Goal: Download file/media

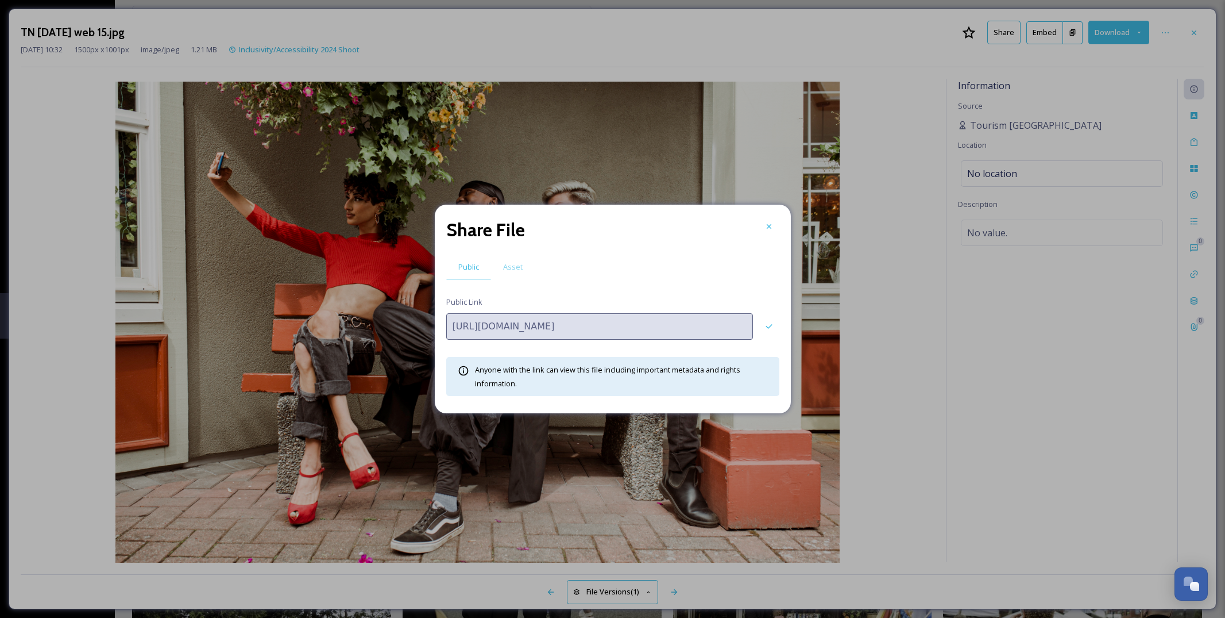
scroll to position [4077, 0]
click at [766, 220] on div at bounding box center [769, 226] width 21 height 21
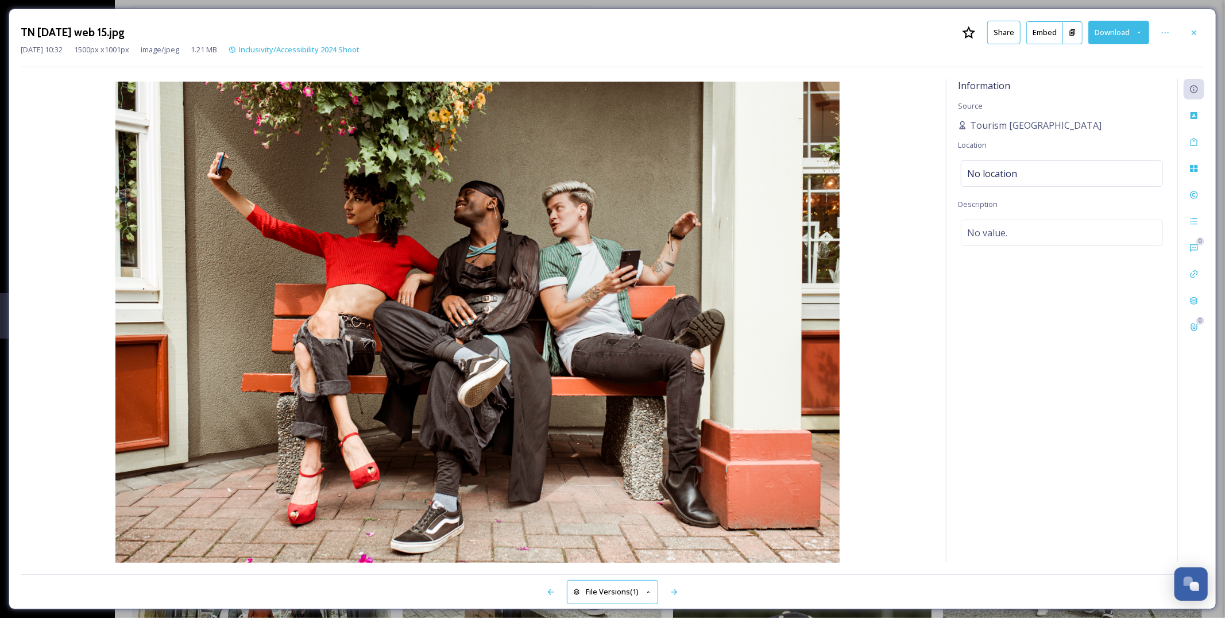
click at [1109, 32] on button "Download" at bounding box center [1119, 33] width 61 height 24
click at [1079, 60] on span "Download Original (1500 x 1001)" at bounding box center [1089, 58] width 109 height 11
click at [1196, 33] on icon at bounding box center [1194, 32] width 9 height 9
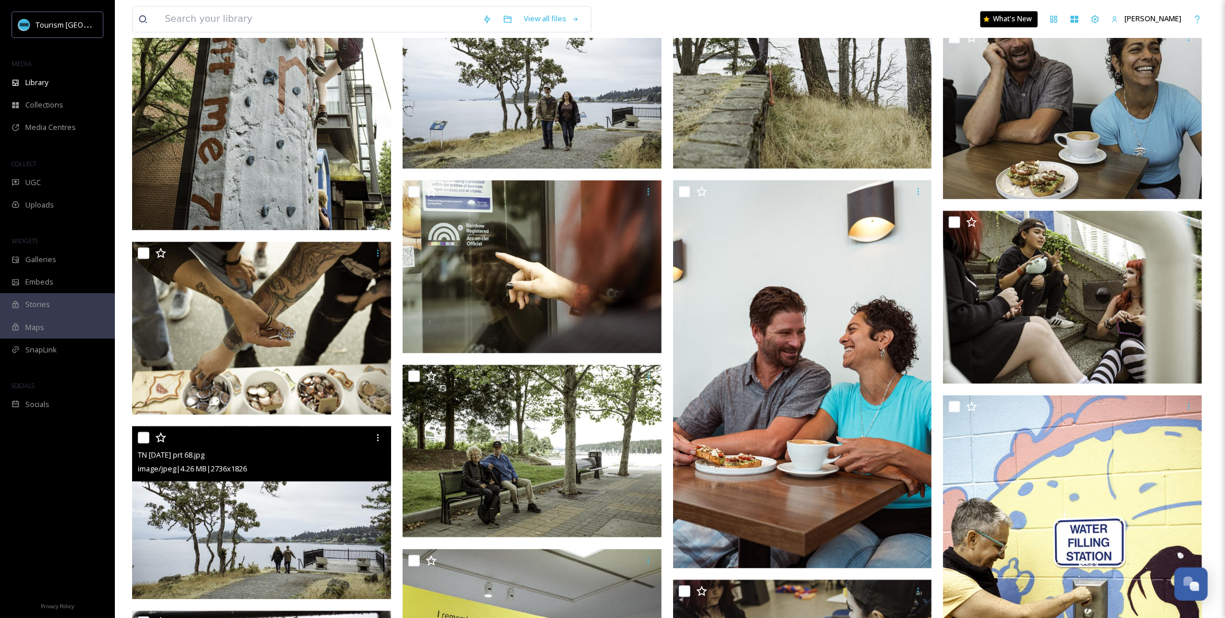
scroll to position [2000, 0]
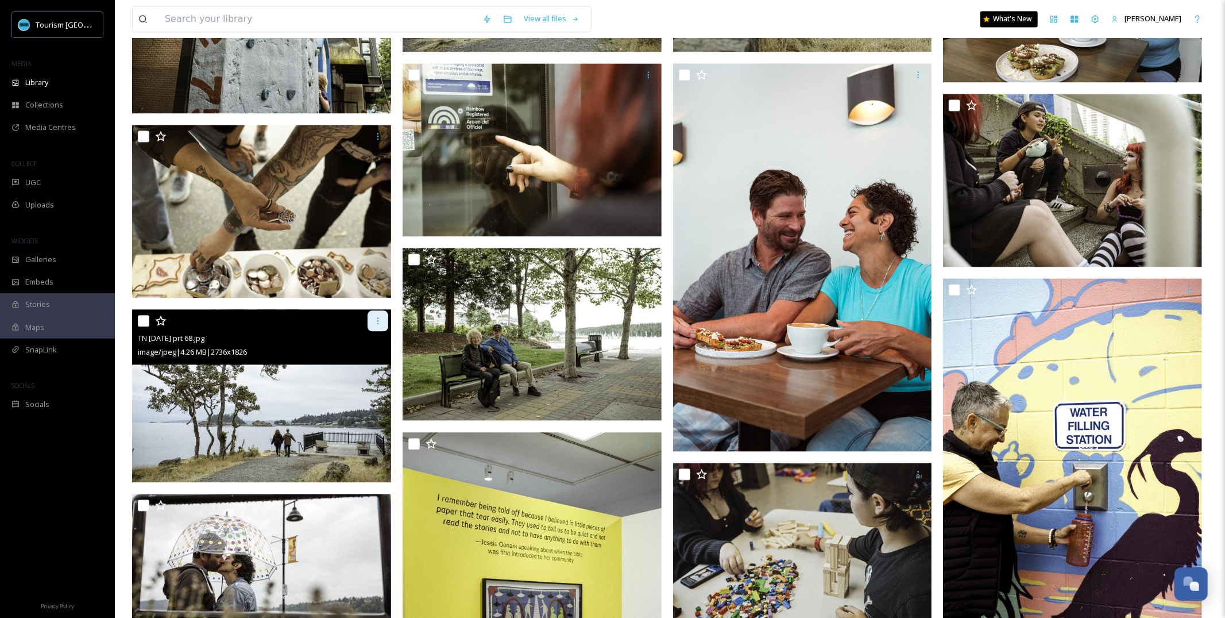
click at [375, 318] on icon at bounding box center [377, 320] width 9 height 9
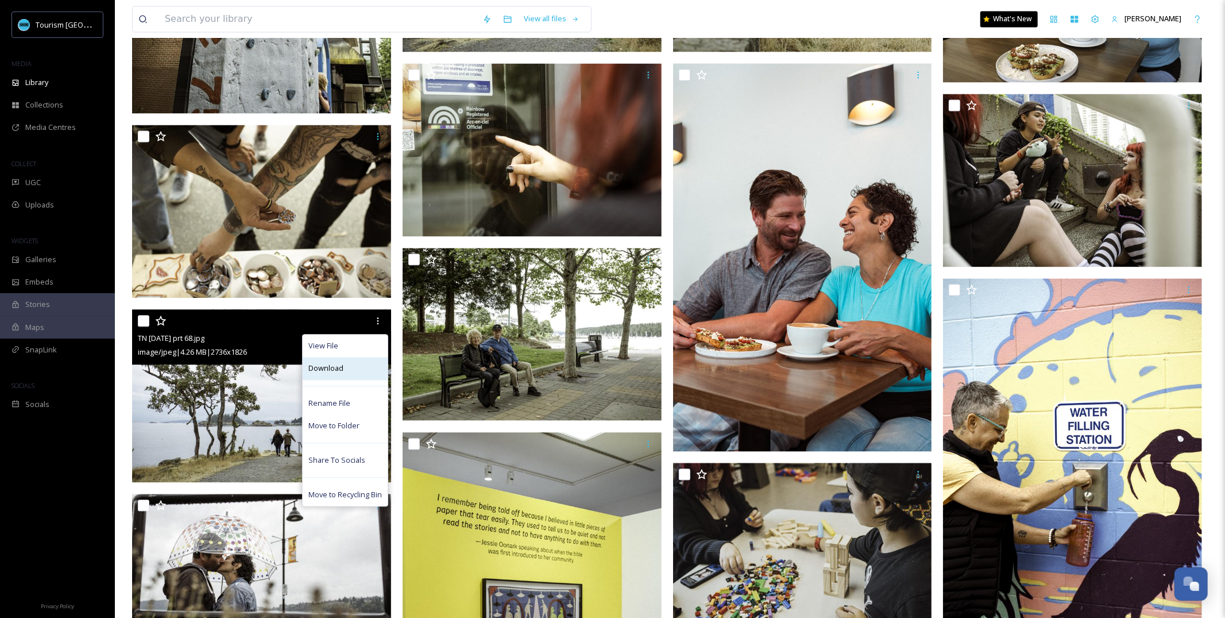
click at [364, 377] on div "Download" at bounding box center [345, 368] width 85 height 22
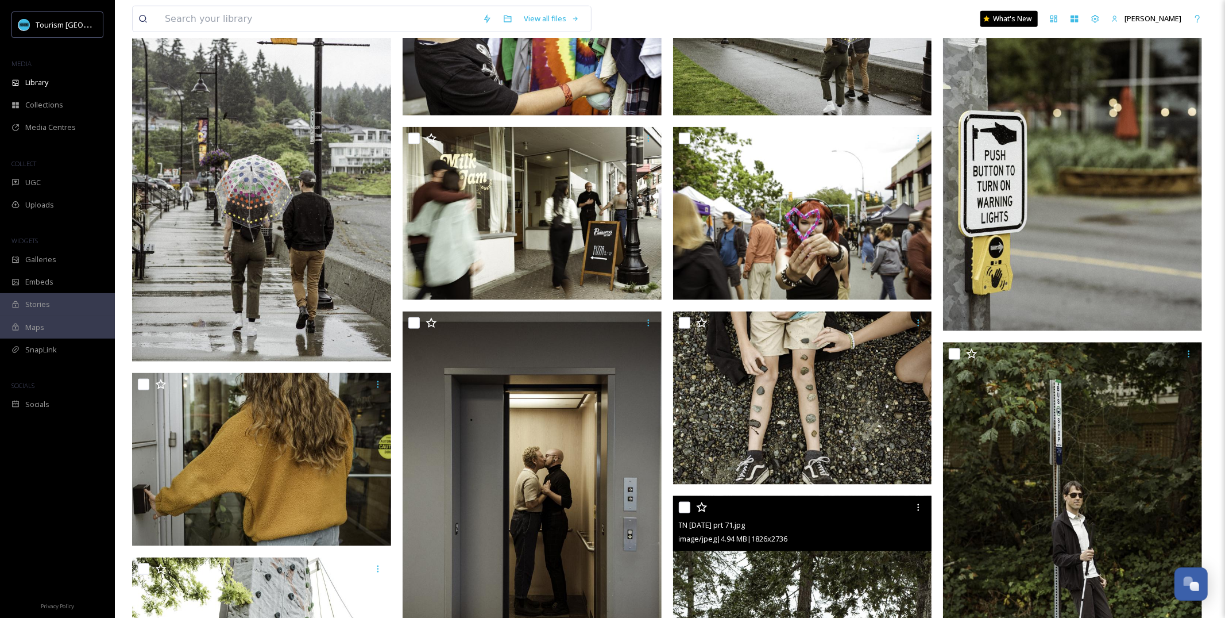
scroll to position [1110, 0]
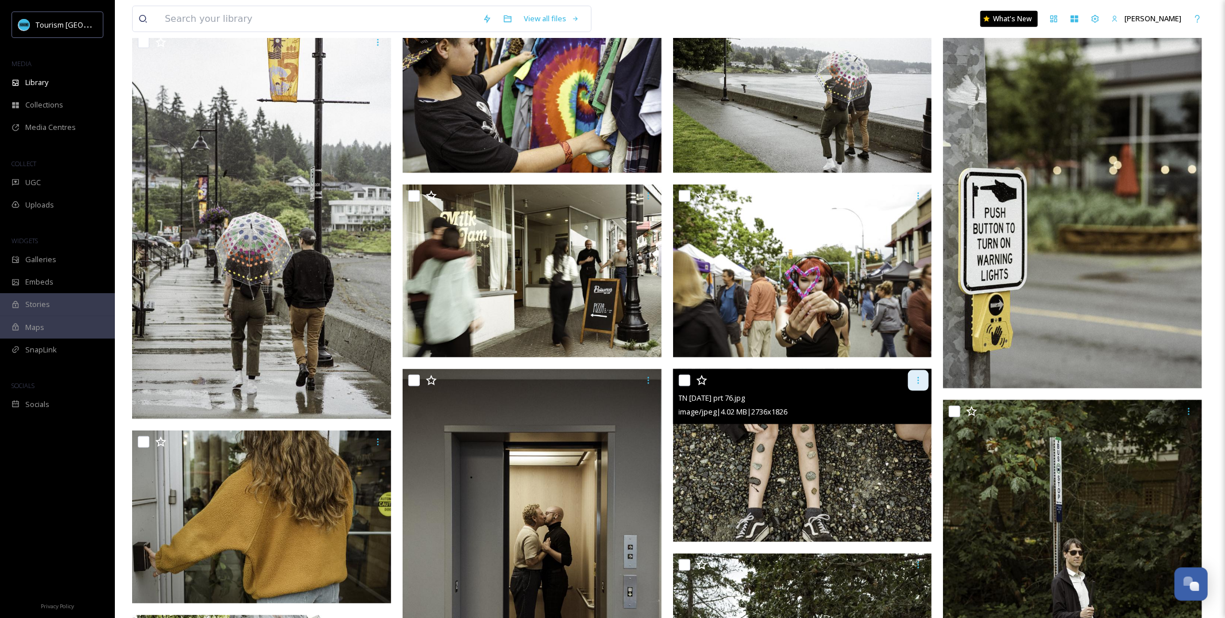
click at [920, 379] on icon at bounding box center [918, 380] width 9 height 9
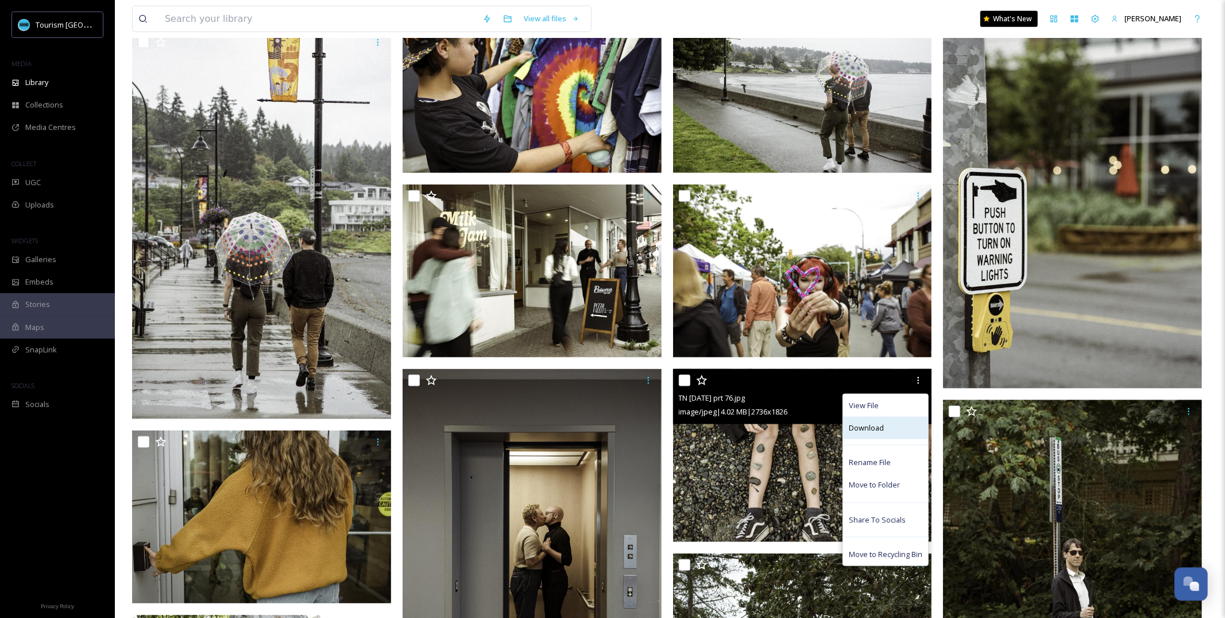
click at [899, 429] on div "Download" at bounding box center [885, 427] width 85 height 22
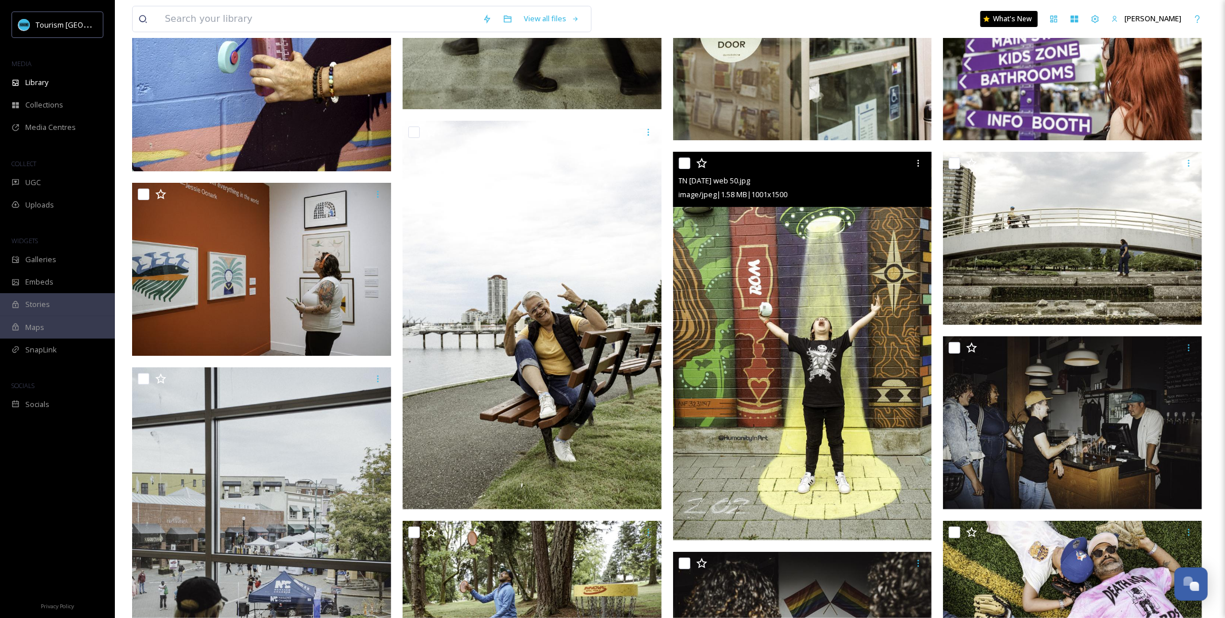
scroll to position [3238, 0]
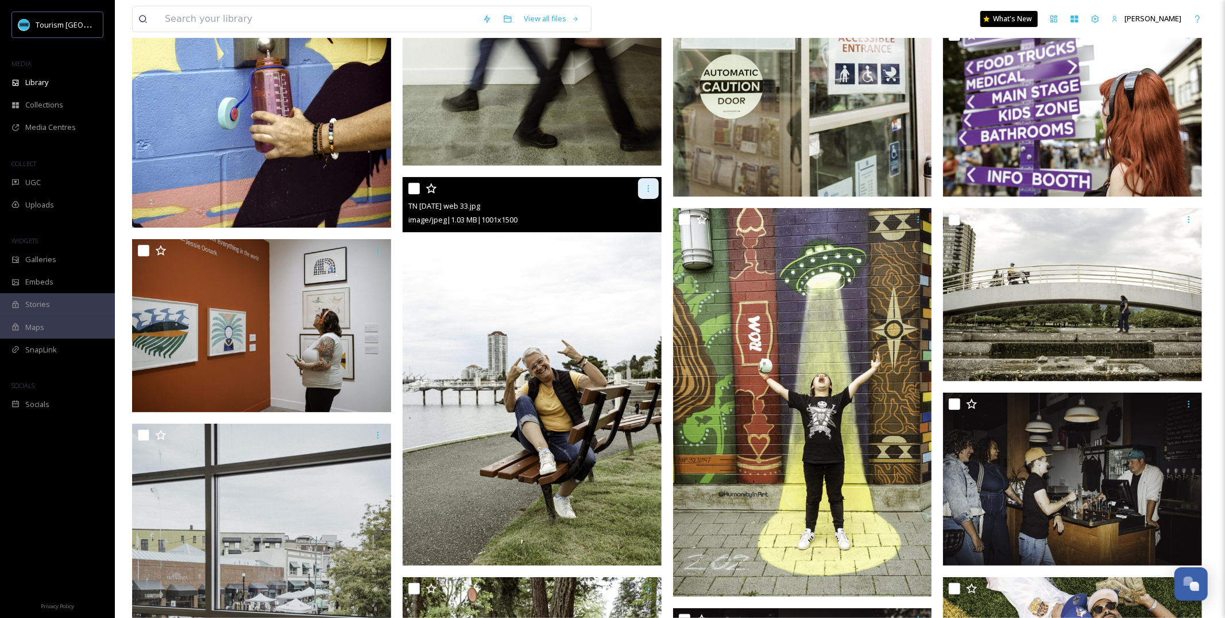
click at [645, 190] on icon at bounding box center [648, 188] width 9 height 9
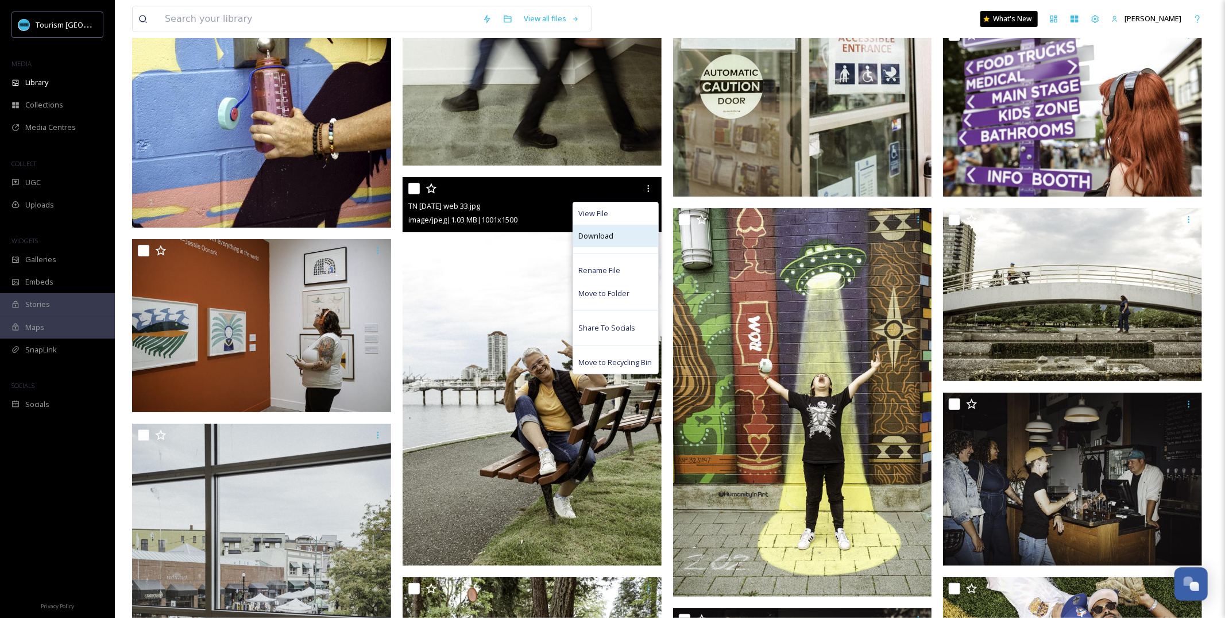
click at [639, 236] on div "Download" at bounding box center [615, 236] width 85 height 22
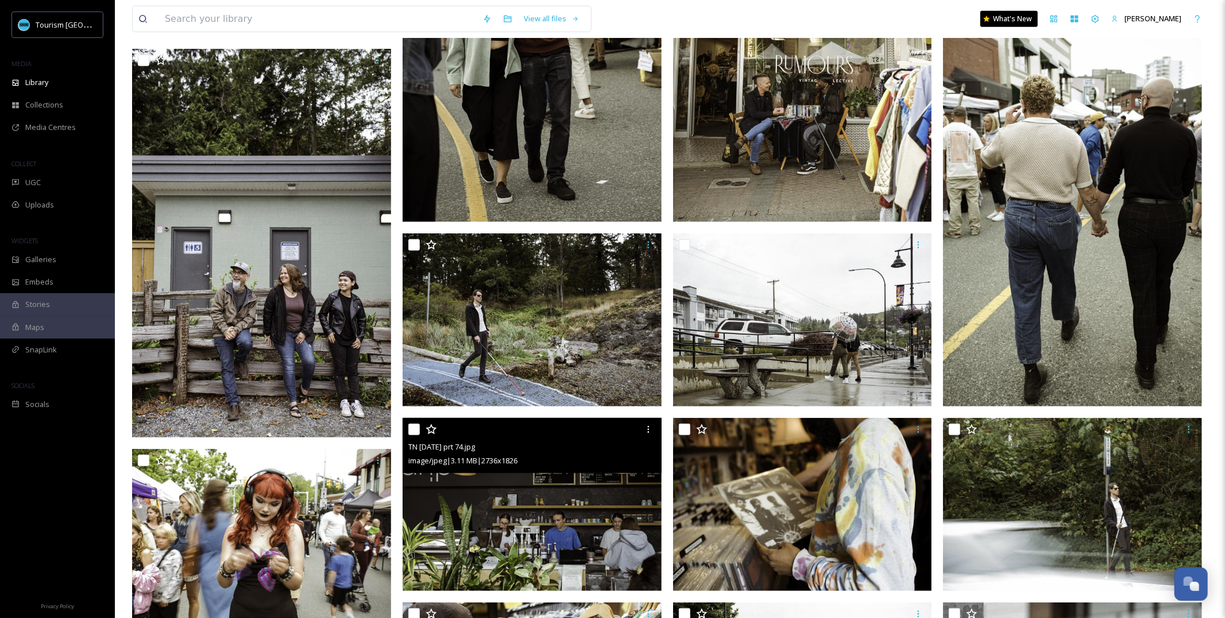
scroll to position [437, 0]
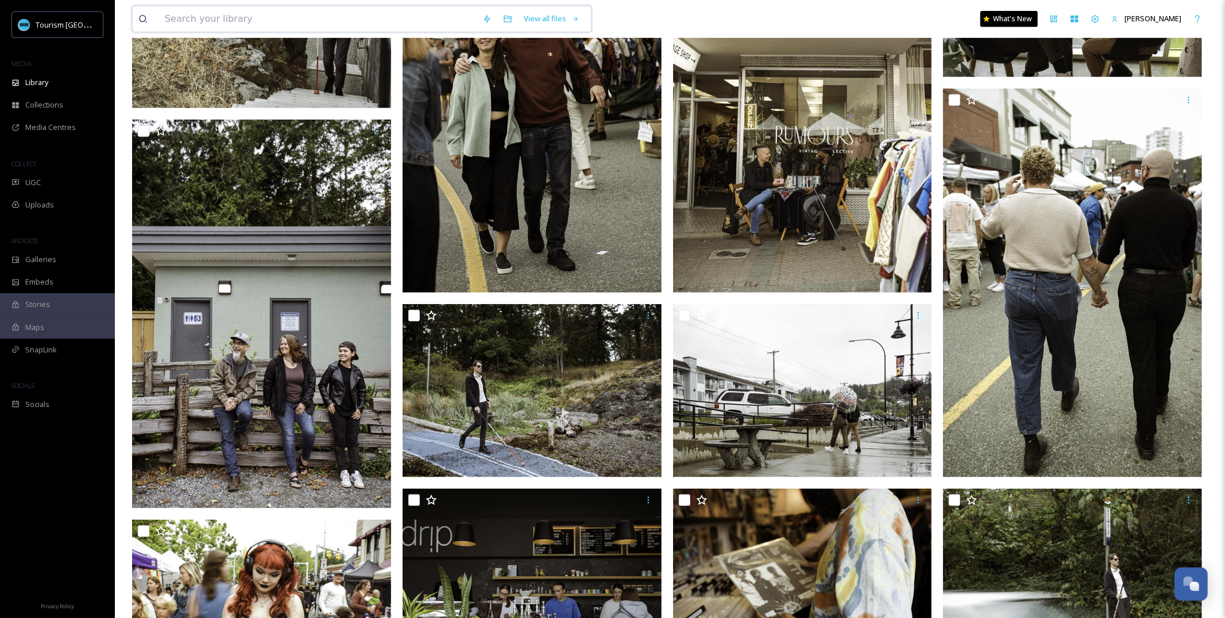
click at [337, 17] on input at bounding box center [318, 18] width 318 height 25
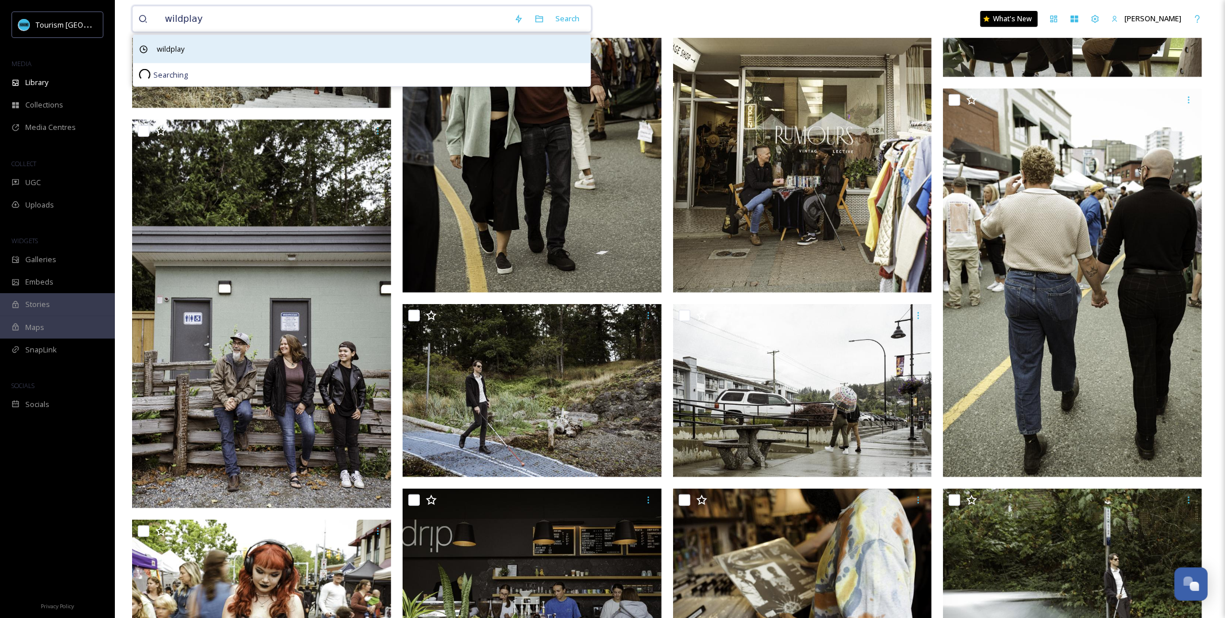
type input "wildplay"
click at [171, 48] on span "wildplay" at bounding box center [170, 49] width 39 height 17
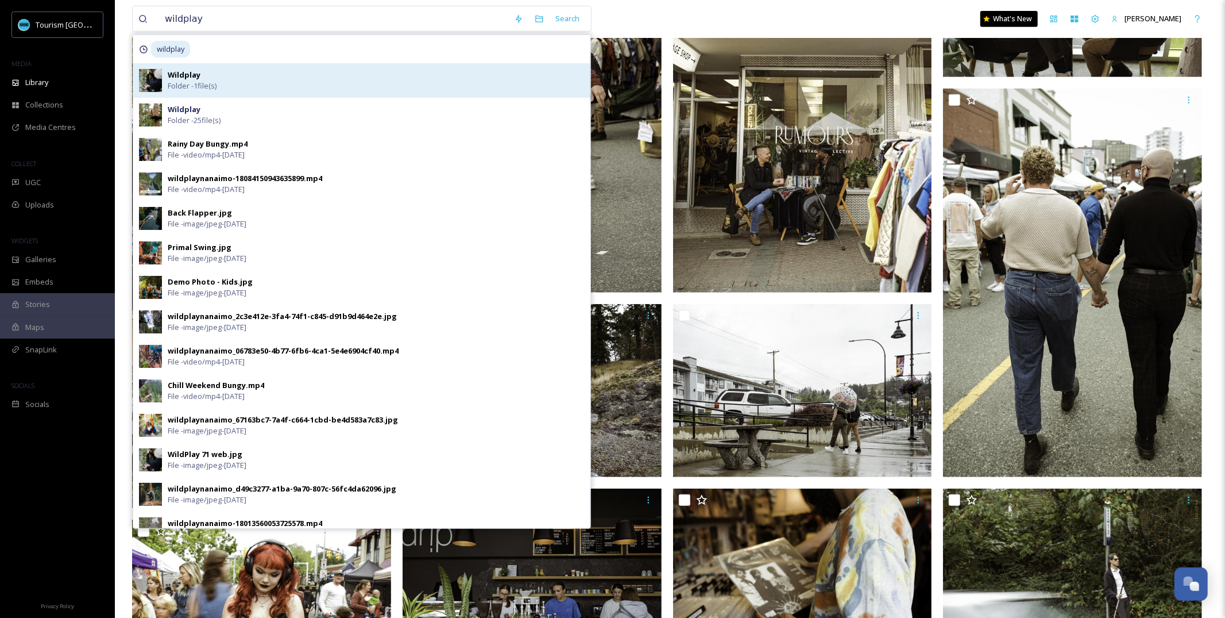
click at [202, 77] on div "Wildplay Folder - 1 file(s)" at bounding box center [376, 81] width 417 height 22
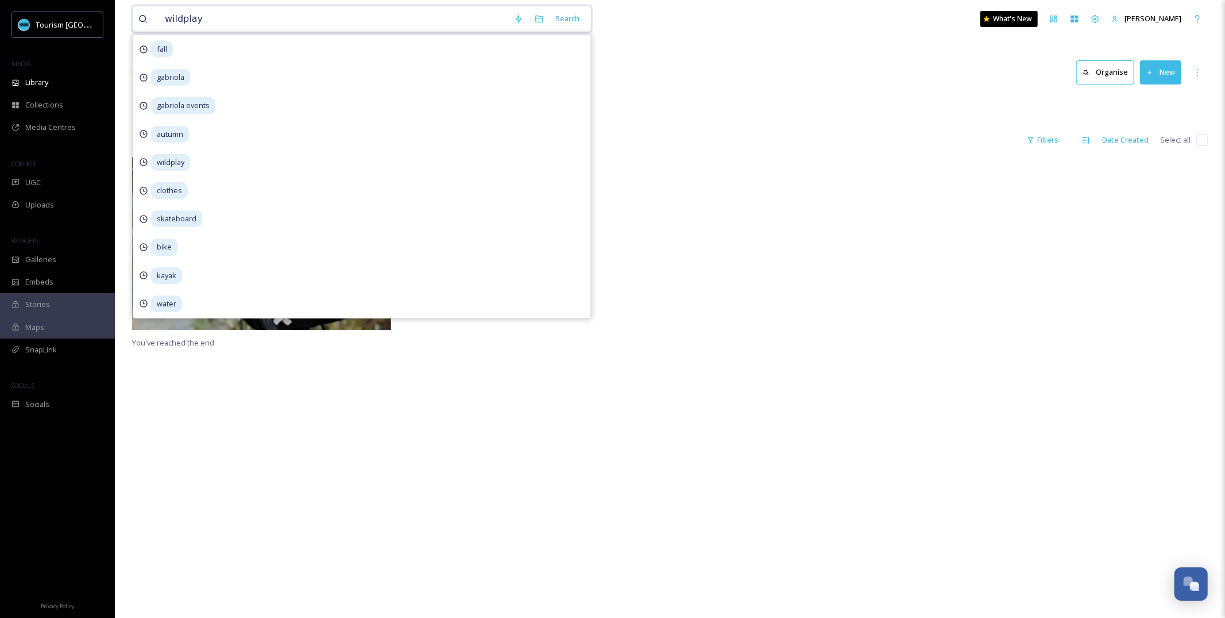
click at [240, 18] on input "wildplay" at bounding box center [333, 18] width 349 height 25
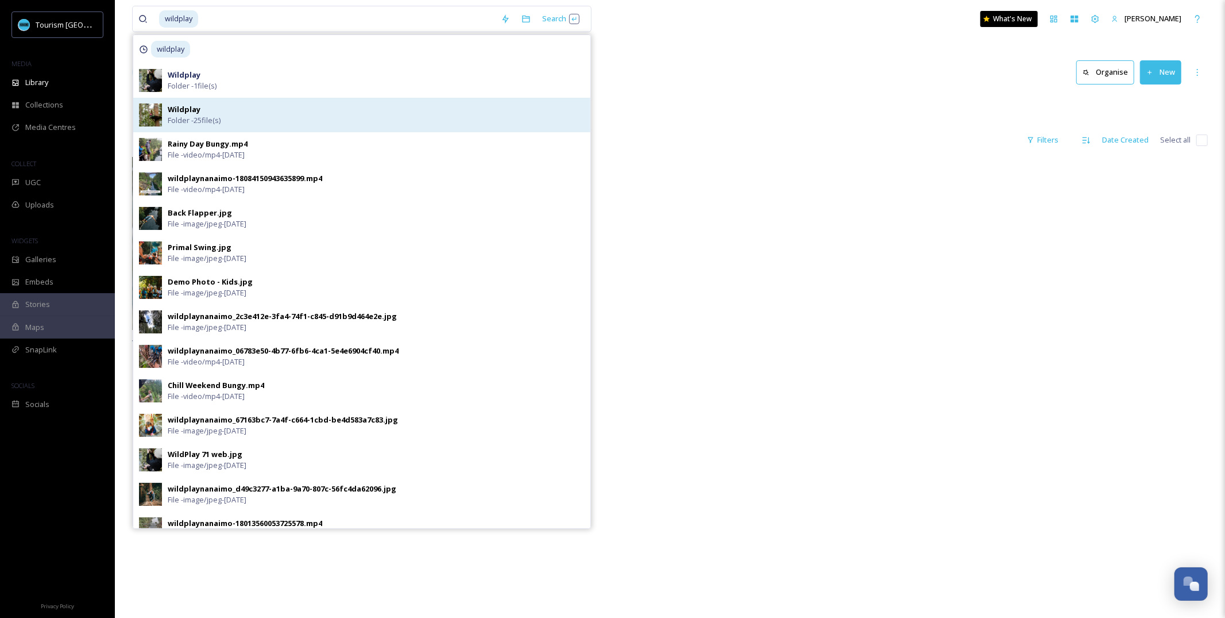
click at [174, 122] on span "Folder - 25 file(s)" at bounding box center [194, 120] width 53 height 11
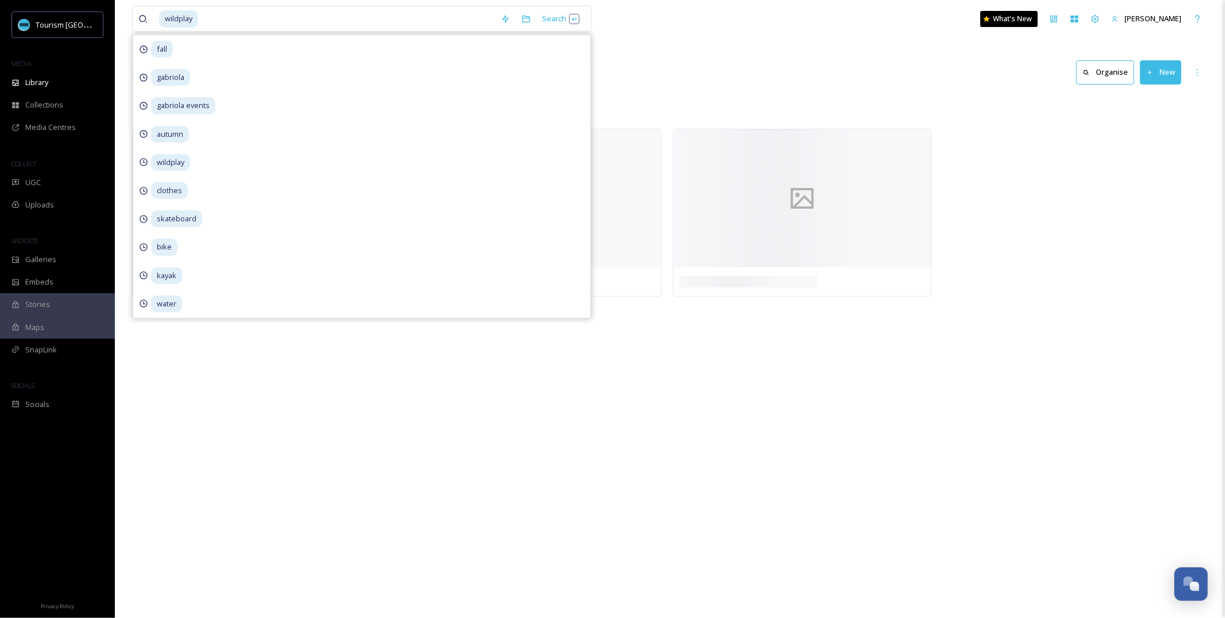
click at [749, 76] on div "Library Organise New" at bounding box center [670, 72] width 1076 height 34
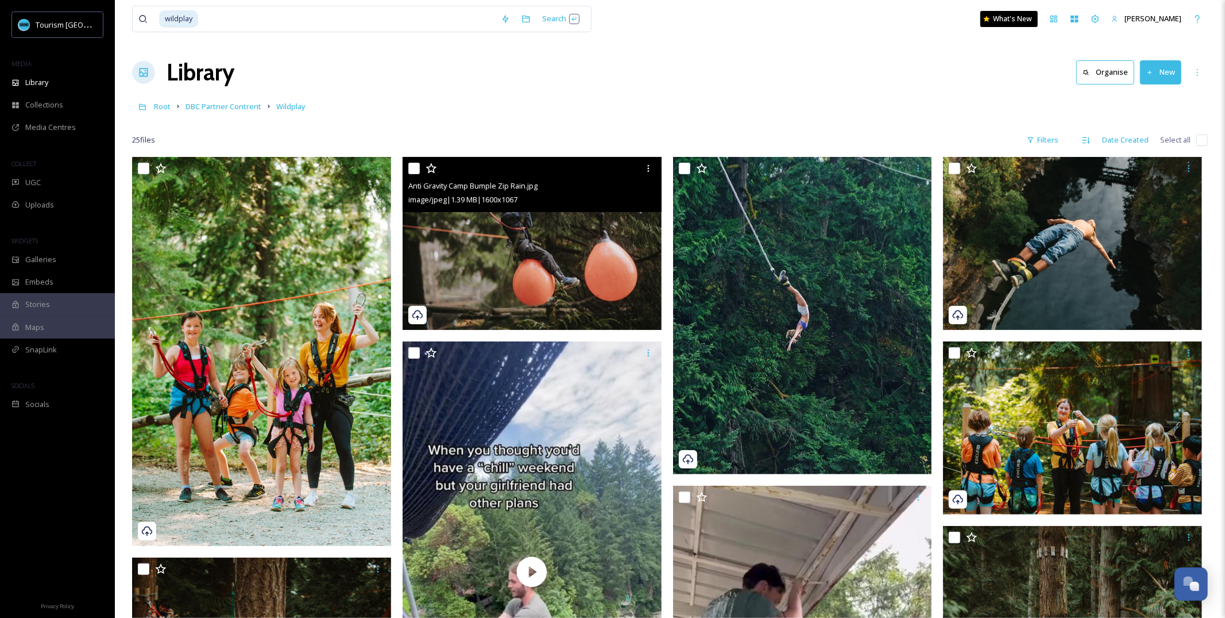
click at [410, 170] on input "checkbox" at bounding box center [413, 168] width 11 height 11
checkbox input "true"
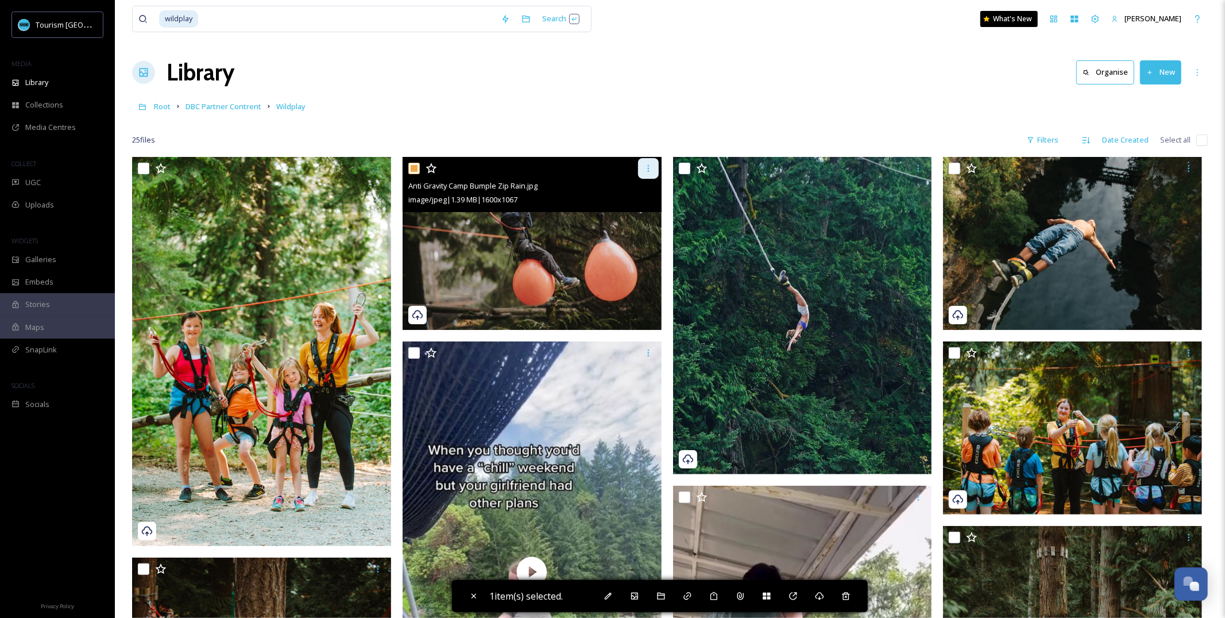
click at [654, 167] on div at bounding box center [648, 168] width 21 height 21
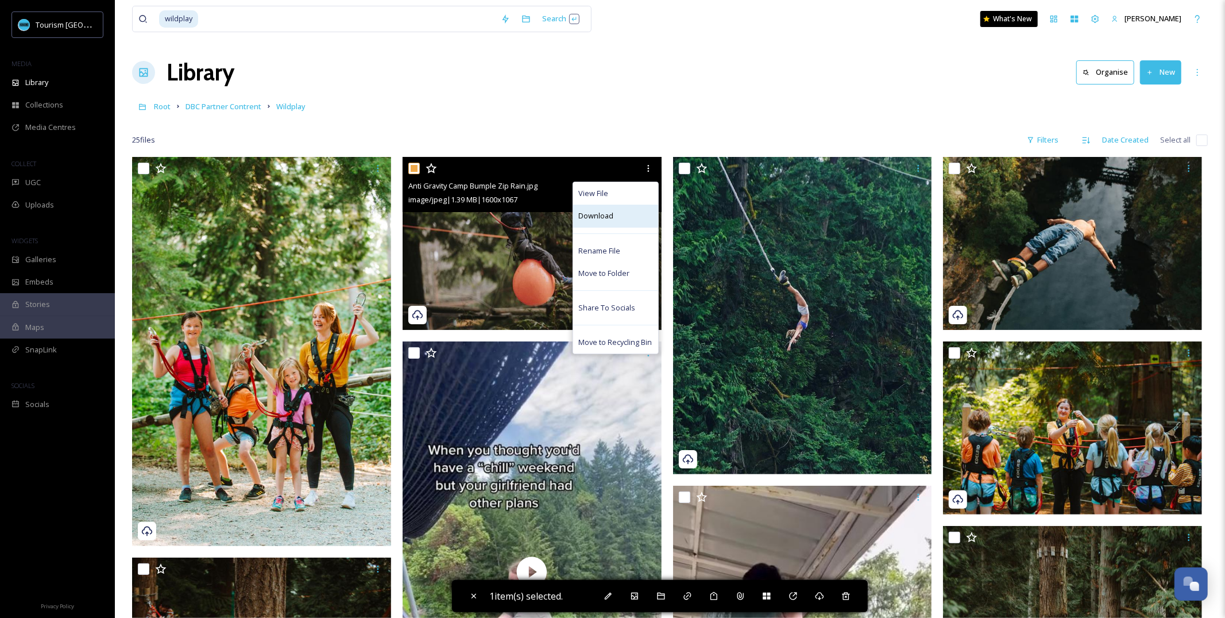
click at [628, 211] on div "Download" at bounding box center [615, 215] width 85 height 22
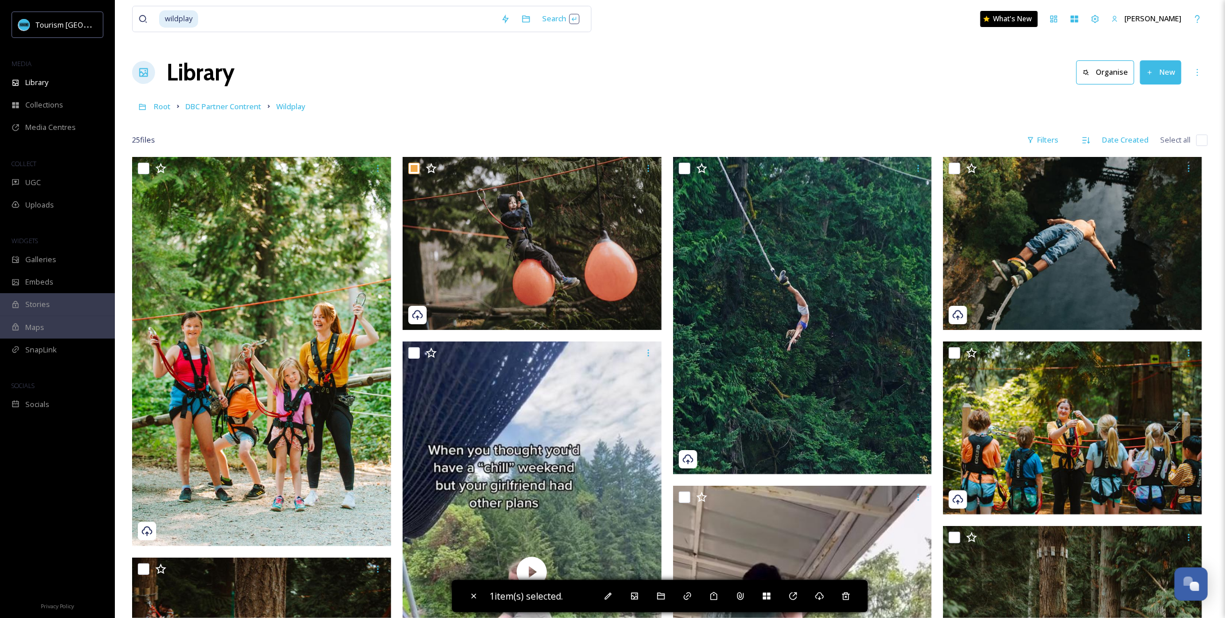
click at [171, 107] on div "Root DBC Partner Contrent Wildplay" at bounding box center [670, 106] width 1076 height 22
click at [168, 106] on span "Root" at bounding box center [162, 106] width 17 height 10
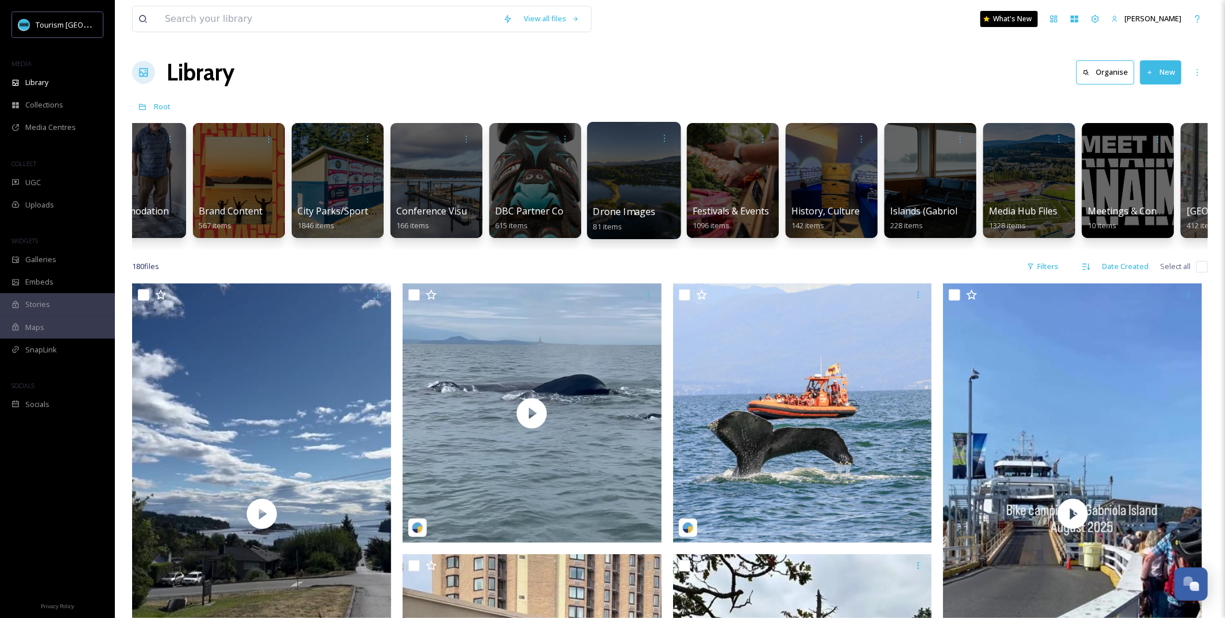
scroll to position [0, 225]
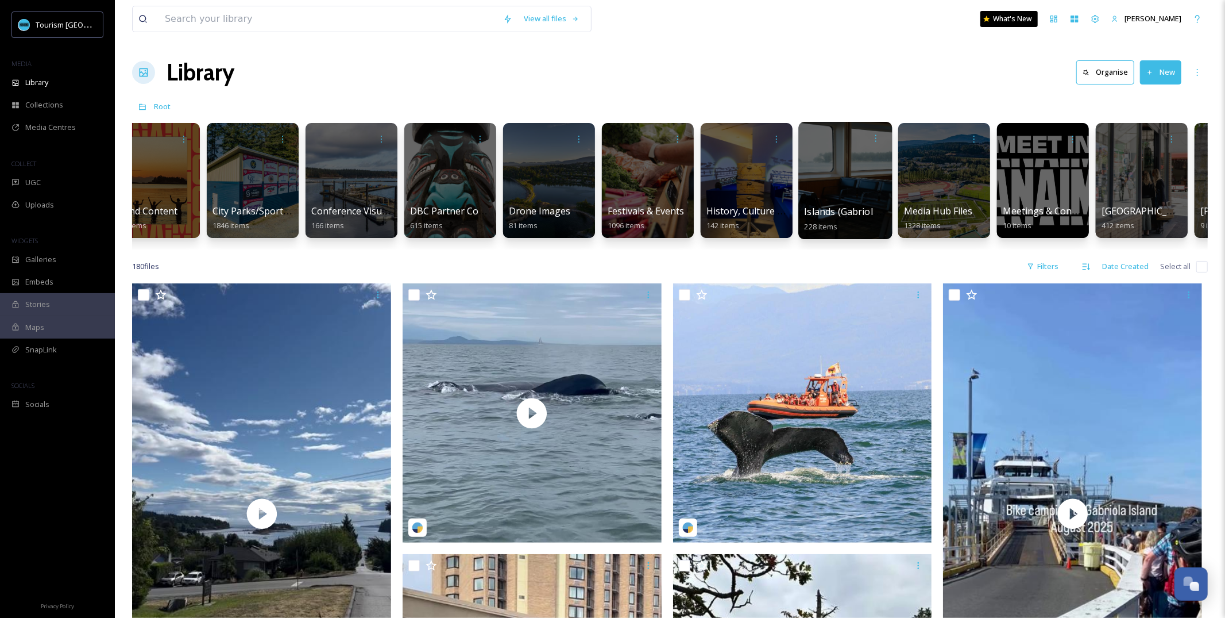
click at [851, 172] on div at bounding box center [845, 180] width 94 height 117
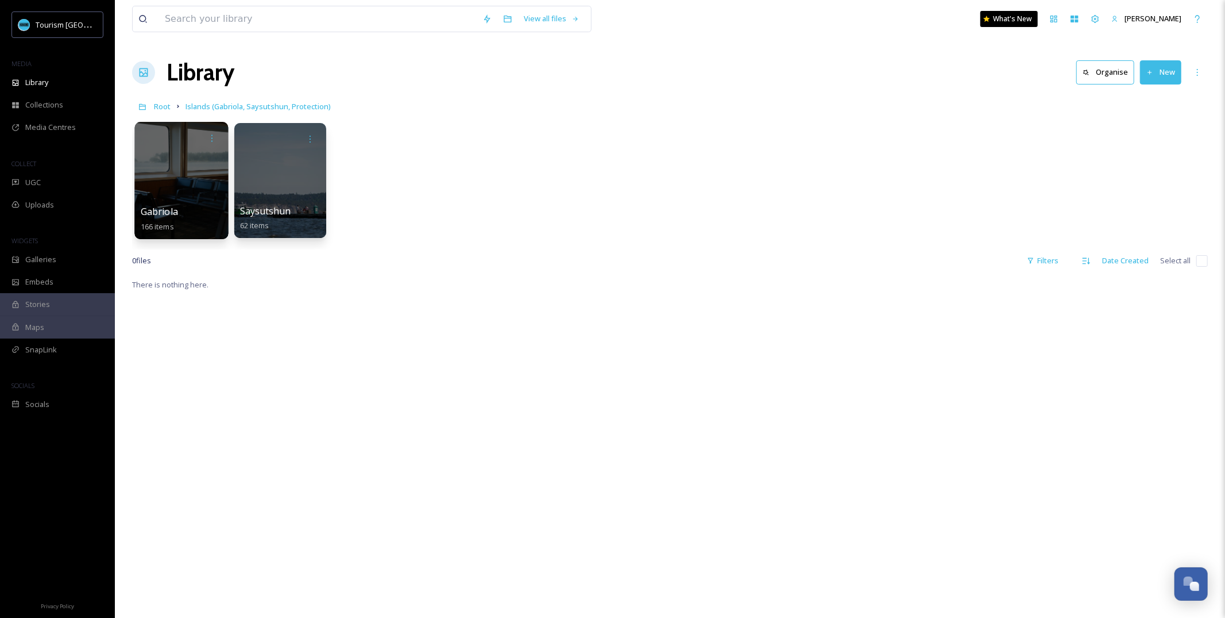
click at [195, 188] on div at bounding box center [181, 180] width 94 height 117
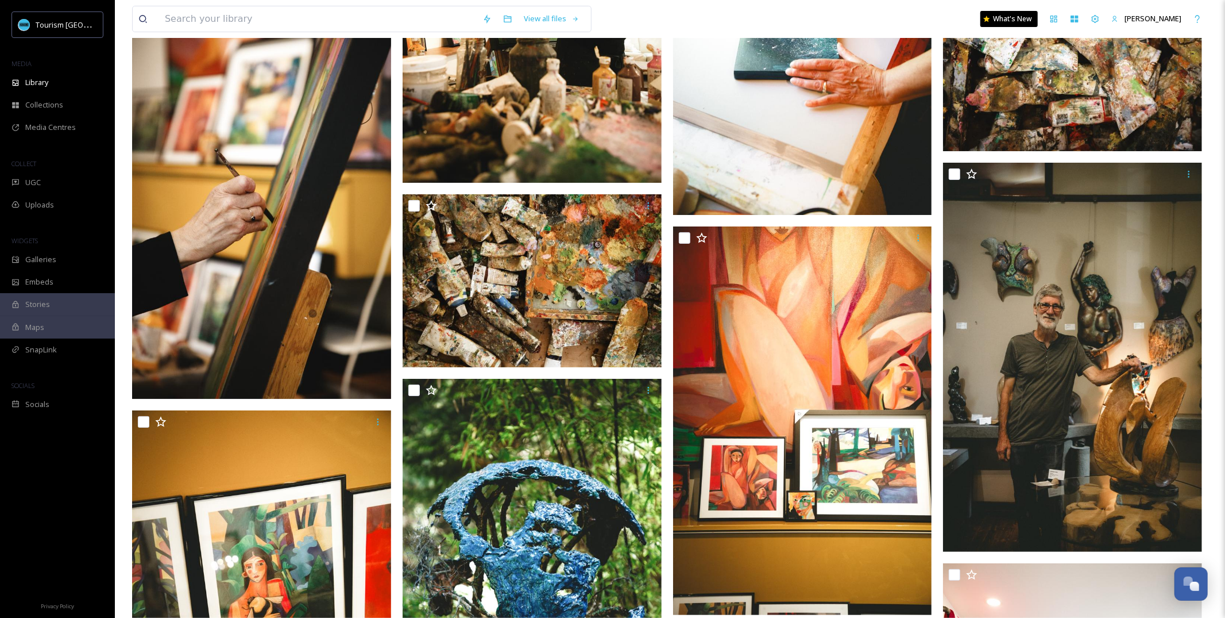
scroll to position [3548, 0]
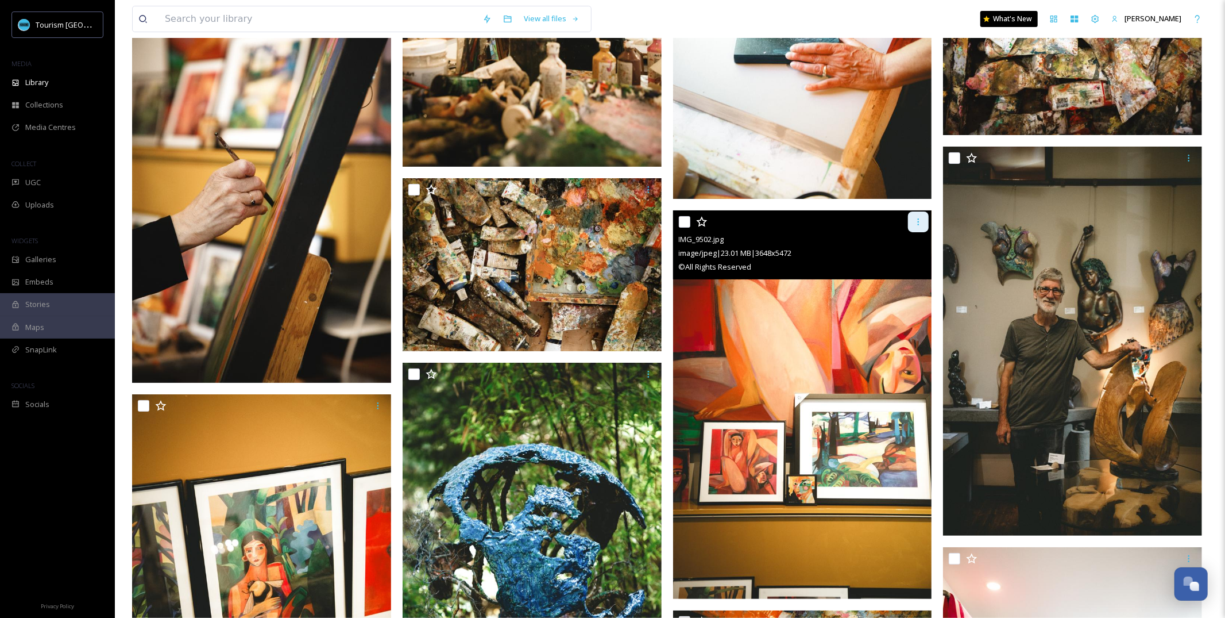
click at [917, 223] on icon at bounding box center [918, 221] width 9 height 9
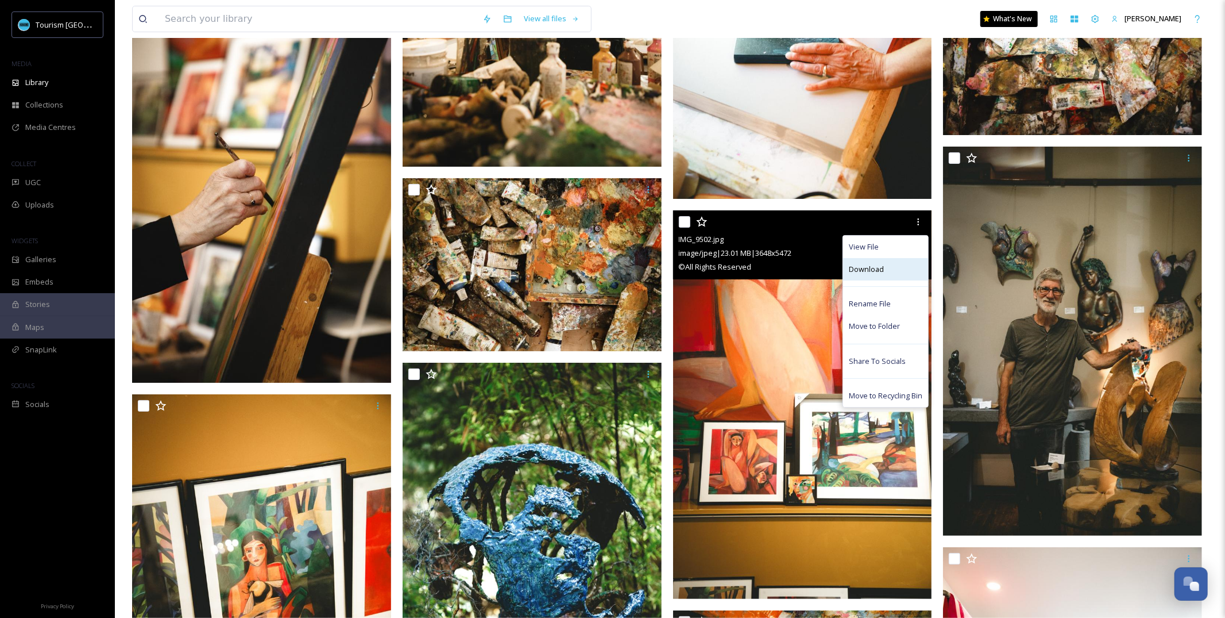
click at [908, 271] on div "Download" at bounding box center [885, 269] width 85 height 22
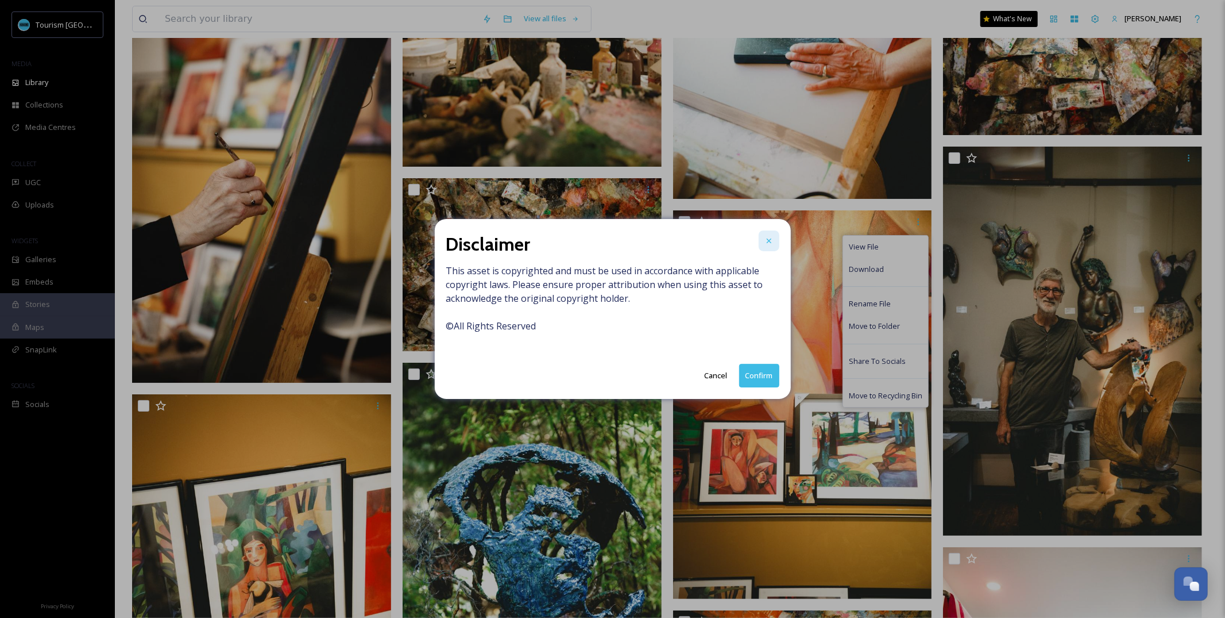
click at [769, 242] on icon at bounding box center [769, 240] width 9 height 9
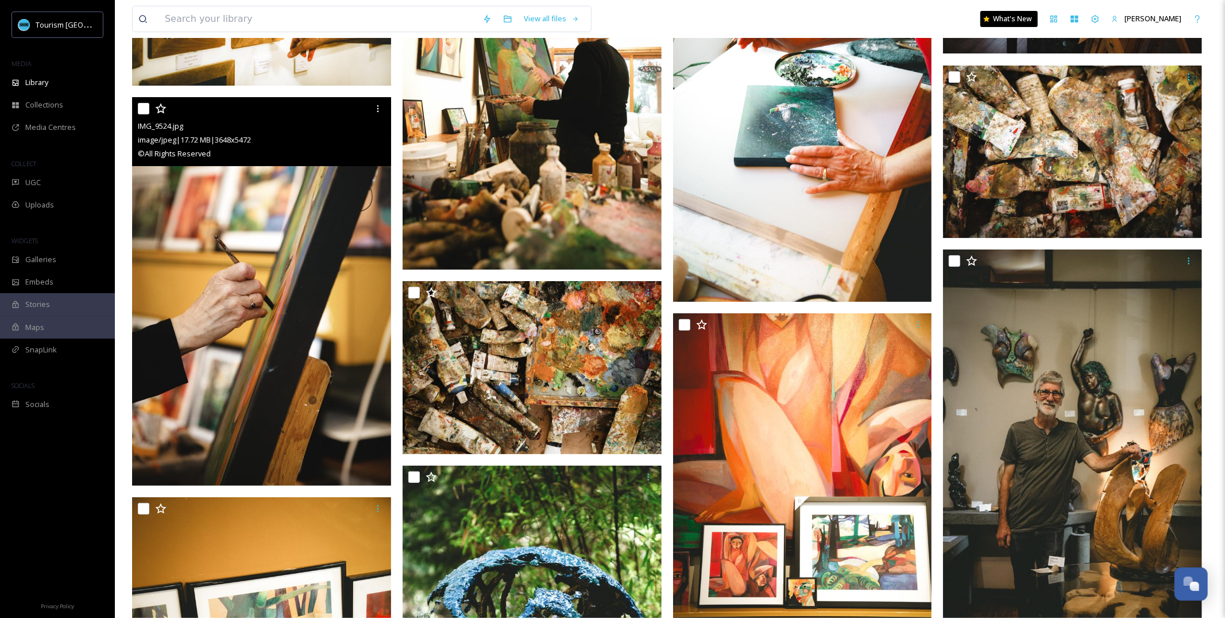
scroll to position [3368, 0]
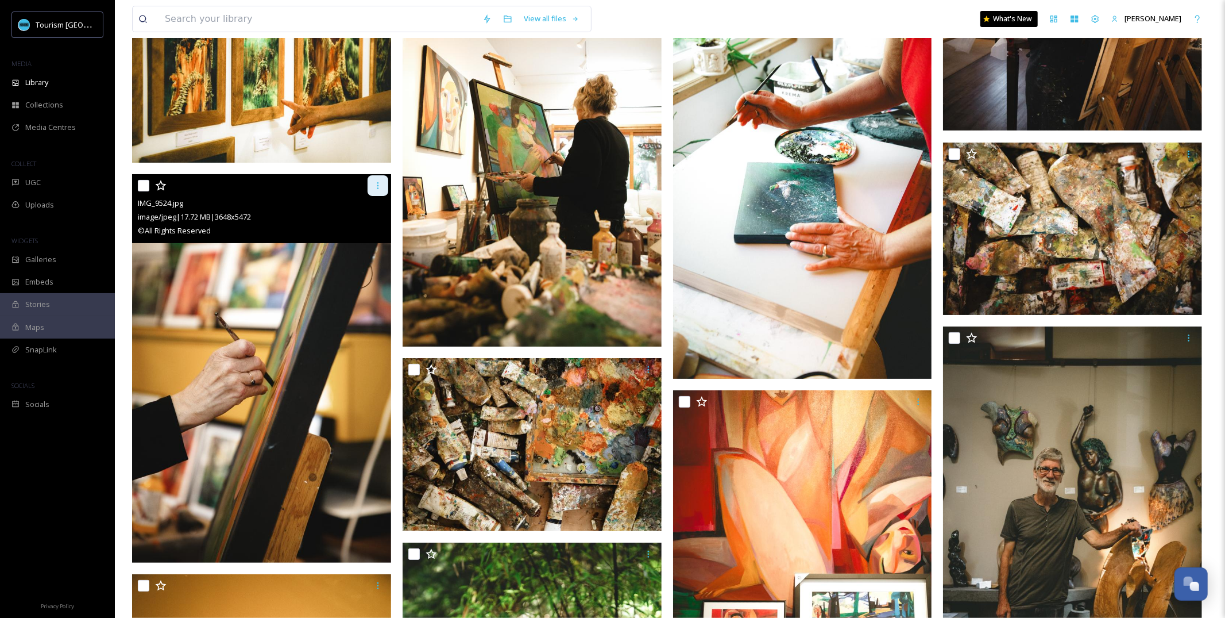
click at [373, 186] on icon at bounding box center [377, 185] width 9 height 9
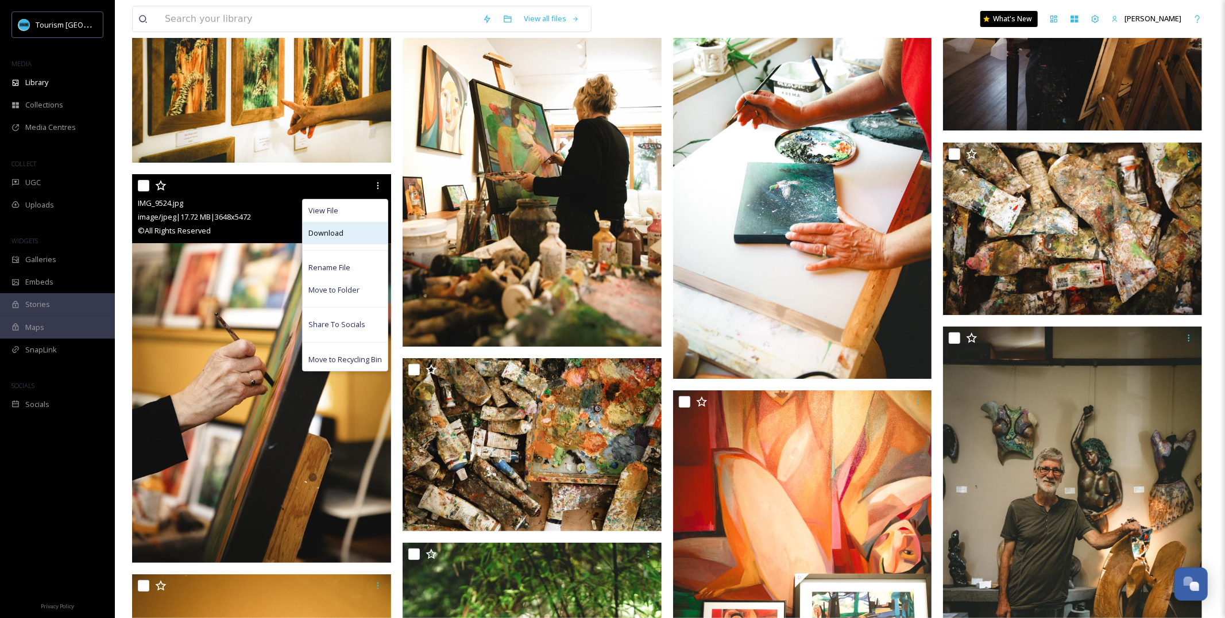
click at [375, 236] on div "Download" at bounding box center [345, 233] width 85 height 22
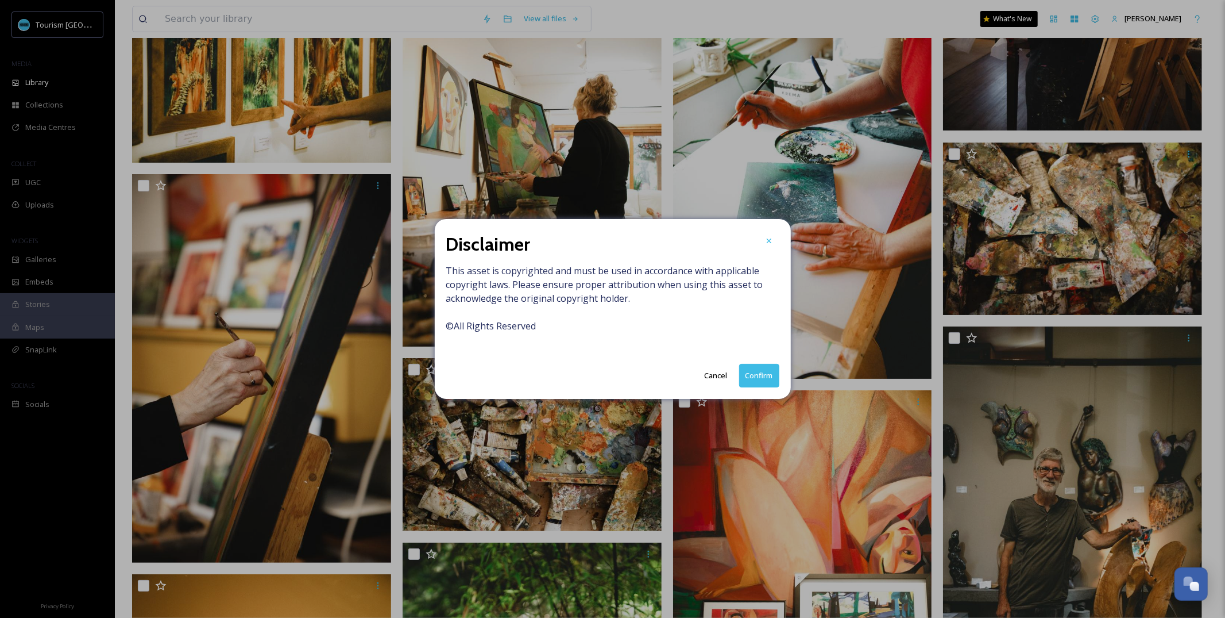
click at [758, 373] on button "Confirm" at bounding box center [759, 376] width 40 height 24
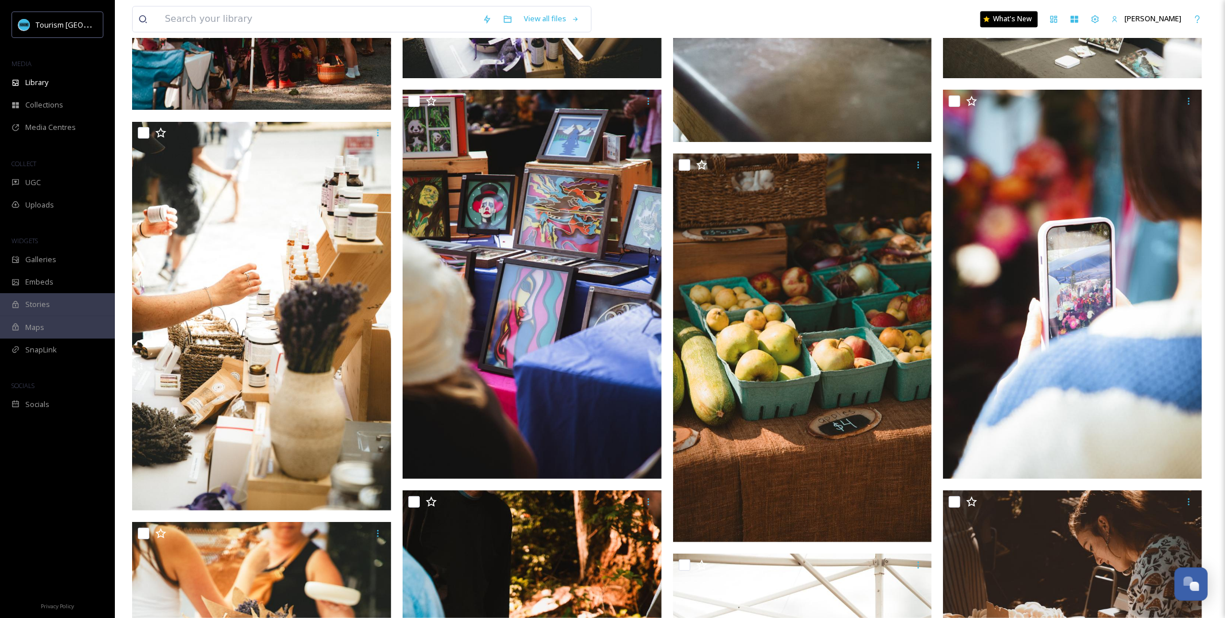
scroll to position [5809, 0]
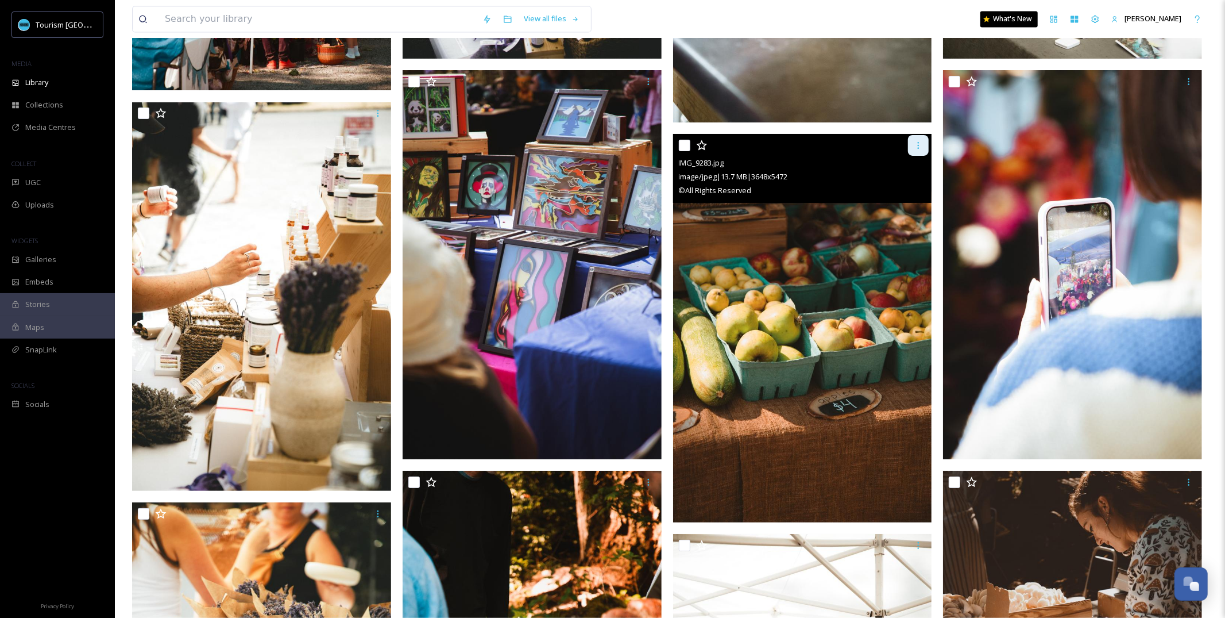
click at [927, 142] on div at bounding box center [918, 145] width 21 height 21
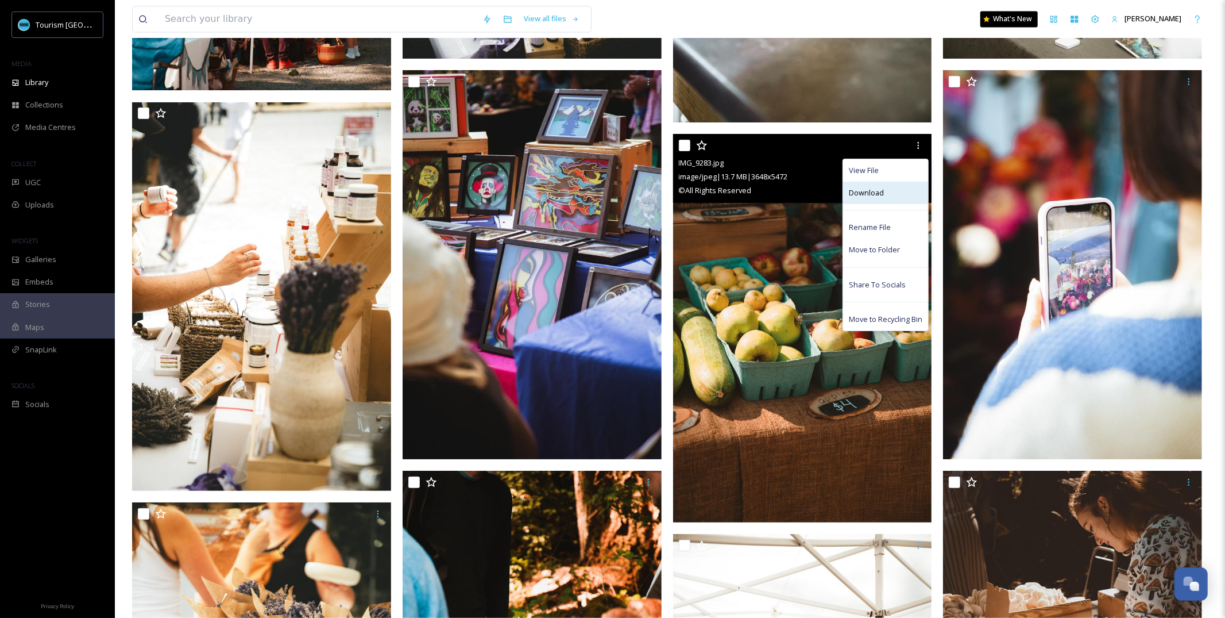
click at [892, 188] on div "Download" at bounding box center [885, 193] width 85 height 22
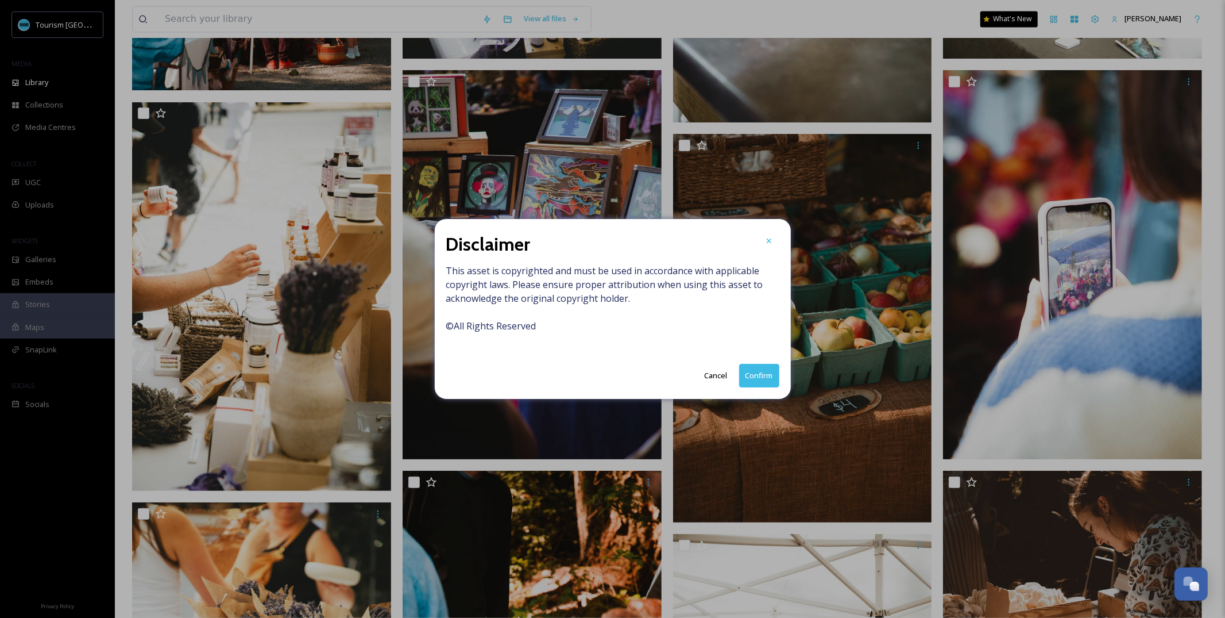
click at [769, 377] on button "Confirm" at bounding box center [759, 376] width 40 height 24
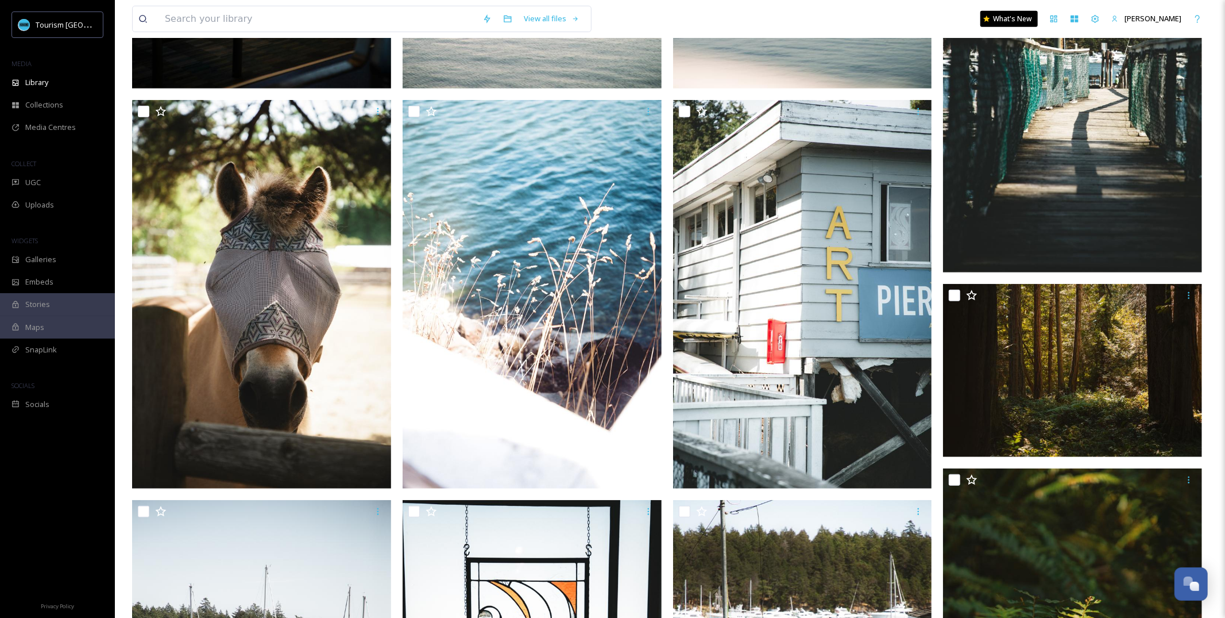
scroll to position [0, 0]
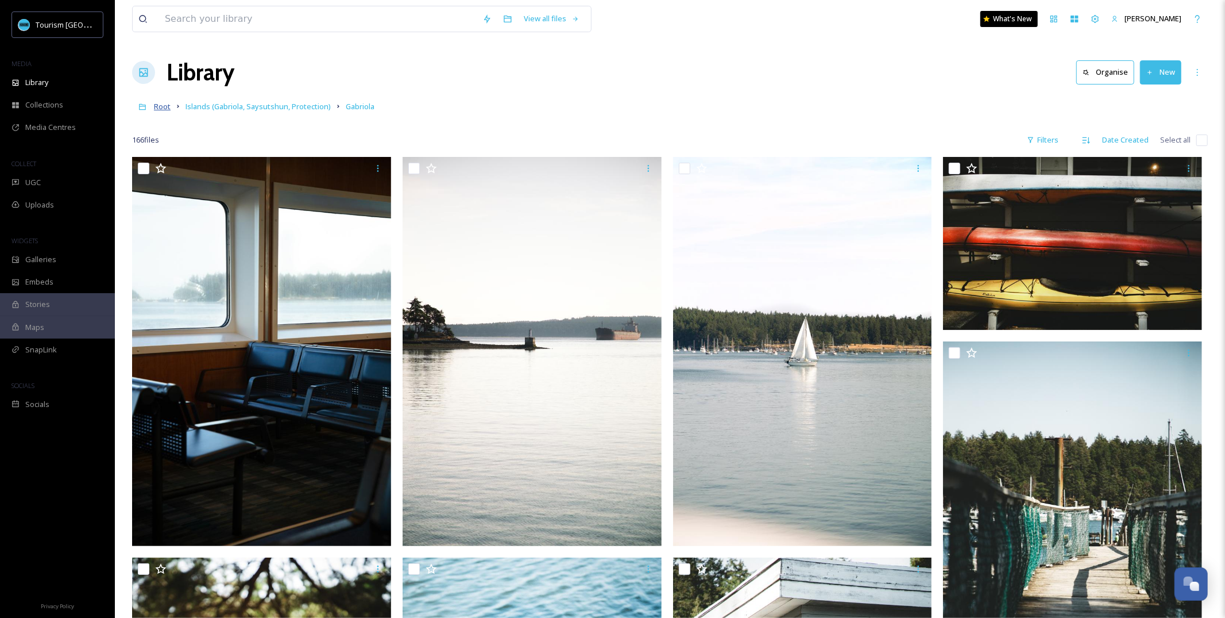
click at [162, 110] on span "Root" at bounding box center [162, 106] width 17 height 10
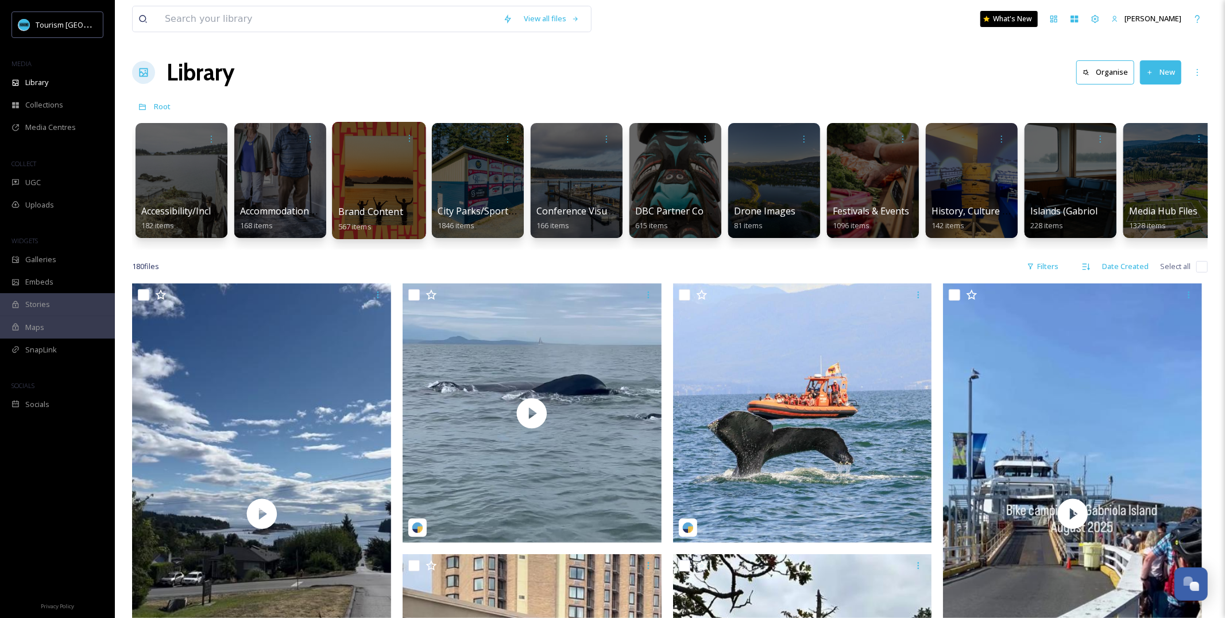
click at [387, 195] on div at bounding box center [379, 180] width 94 height 117
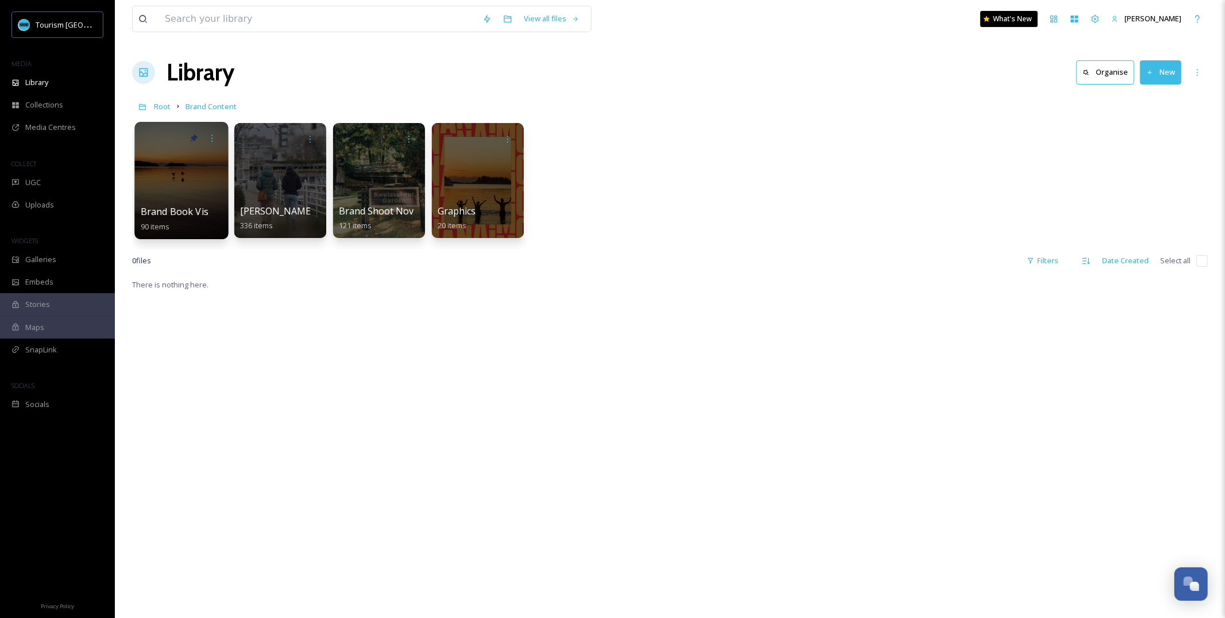
click at [200, 207] on span "Brand Book Visuals" at bounding box center [184, 211] width 86 height 13
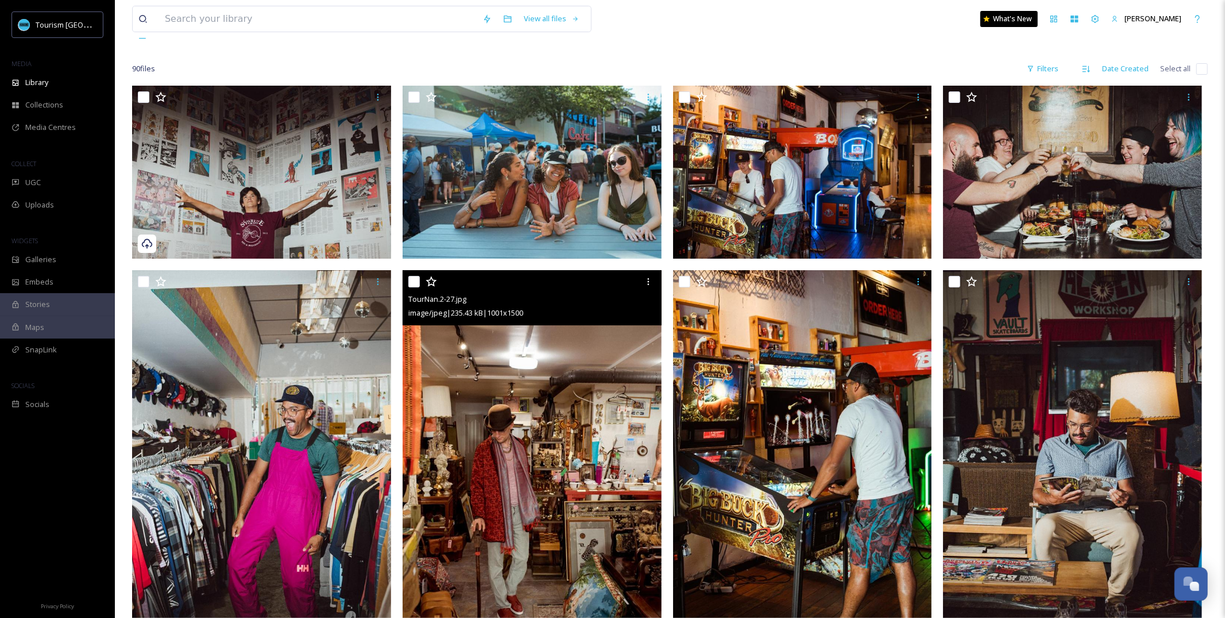
scroll to position [78, 0]
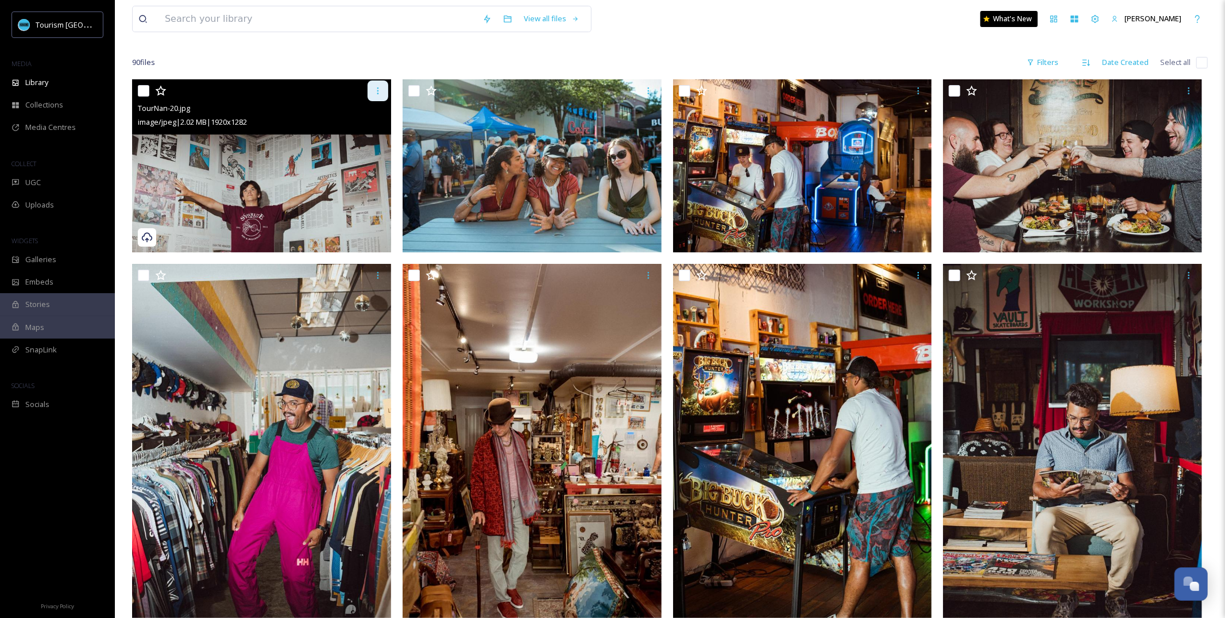
click at [374, 87] on icon at bounding box center [377, 90] width 9 height 9
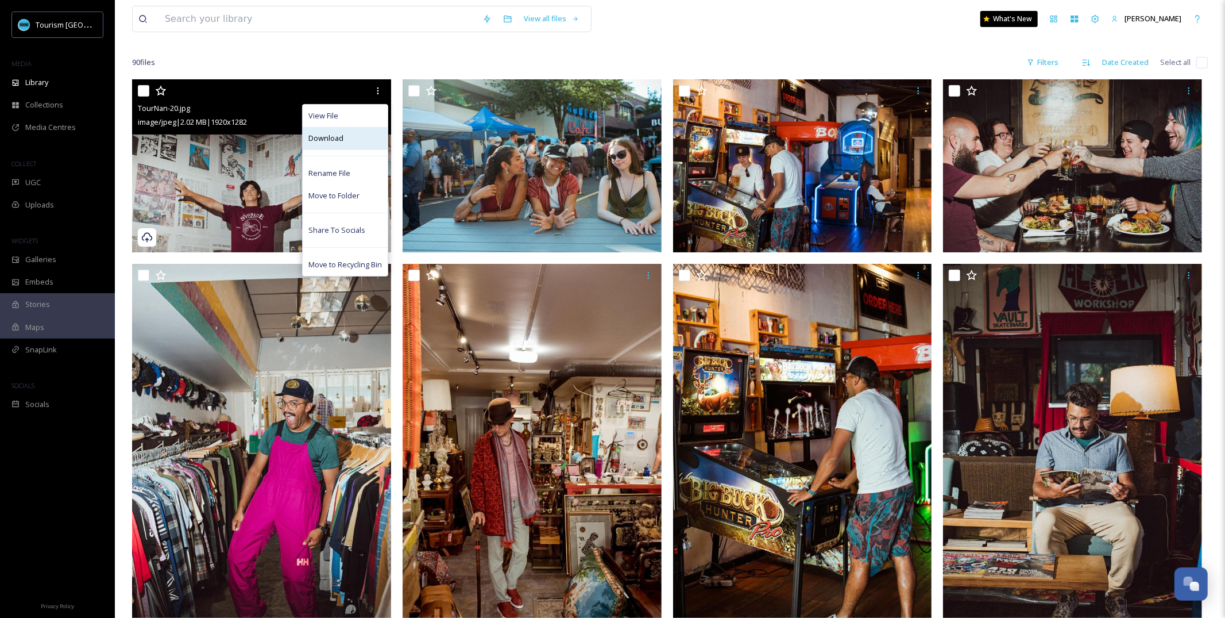
click at [369, 140] on div "Download" at bounding box center [345, 138] width 85 height 22
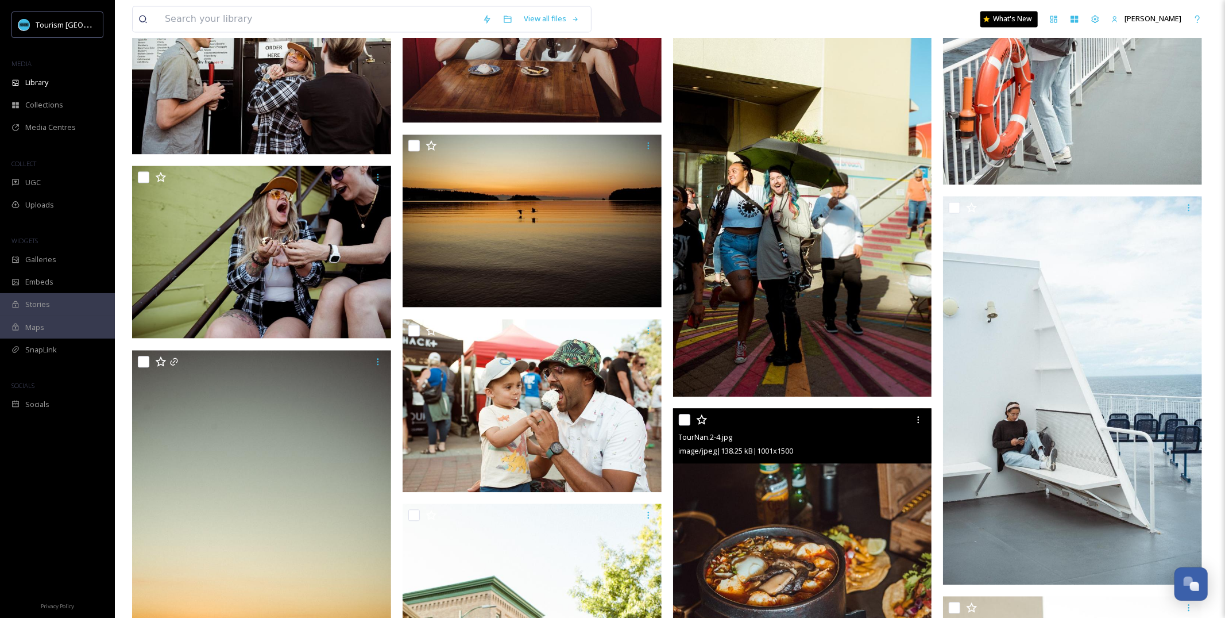
scroll to position [2087, 0]
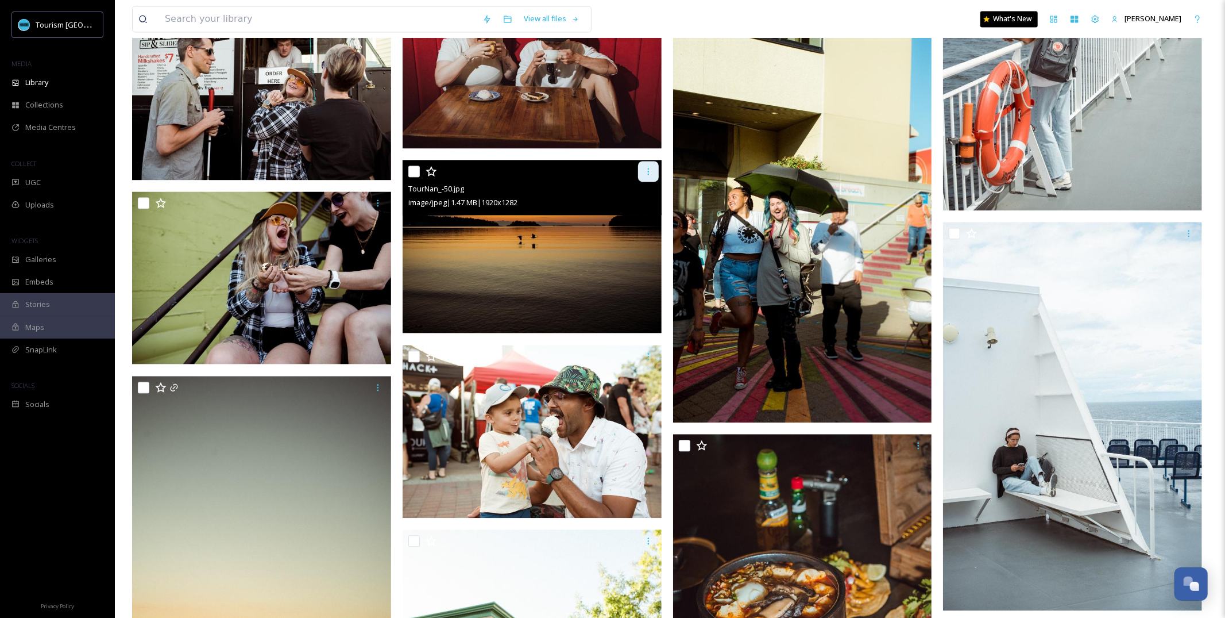
click at [650, 169] on icon at bounding box center [648, 171] width 9 height 9
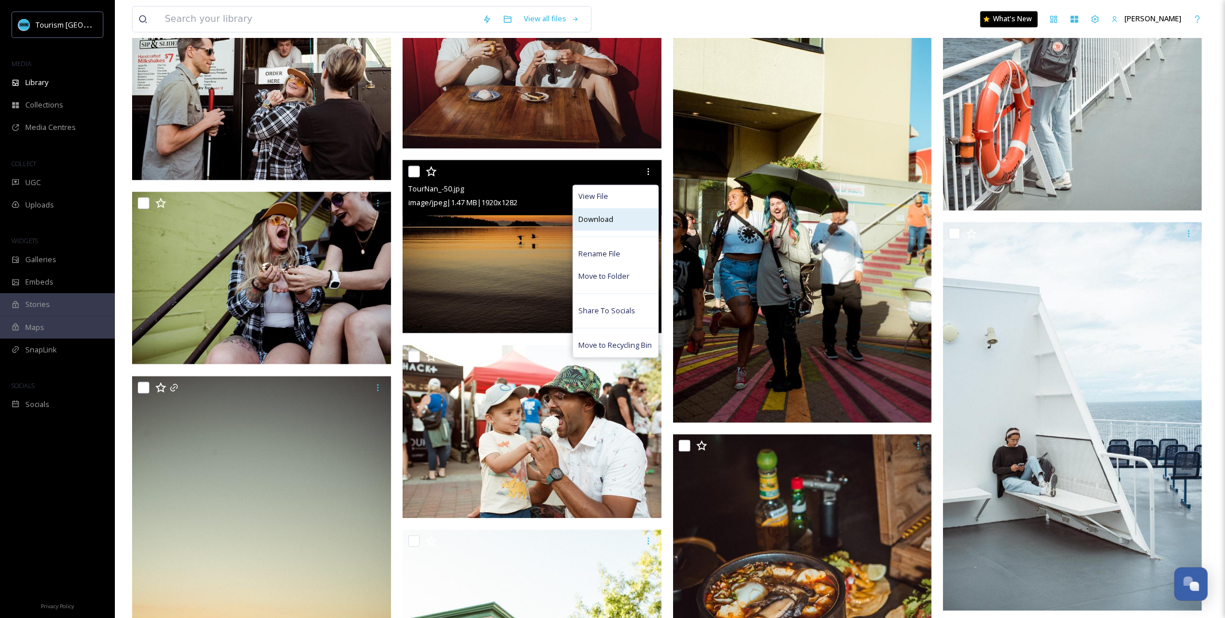
click at [627, 215] on div "Download" at bounding box center [615, 219] width 85 height 22
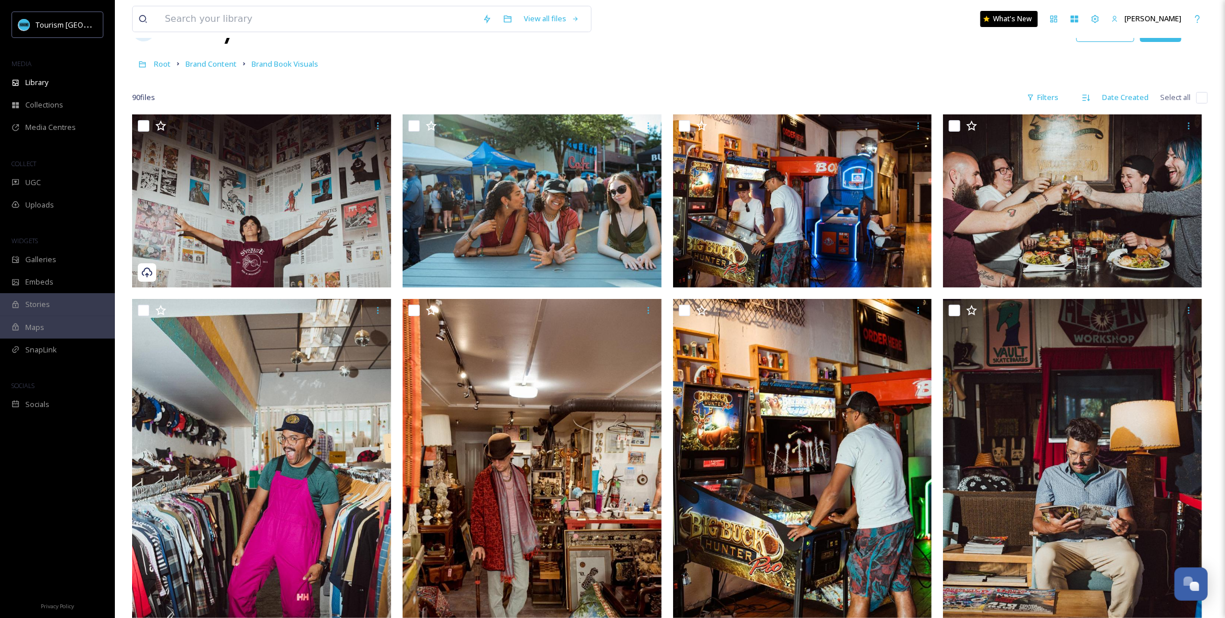
scroll to position [0, 0]
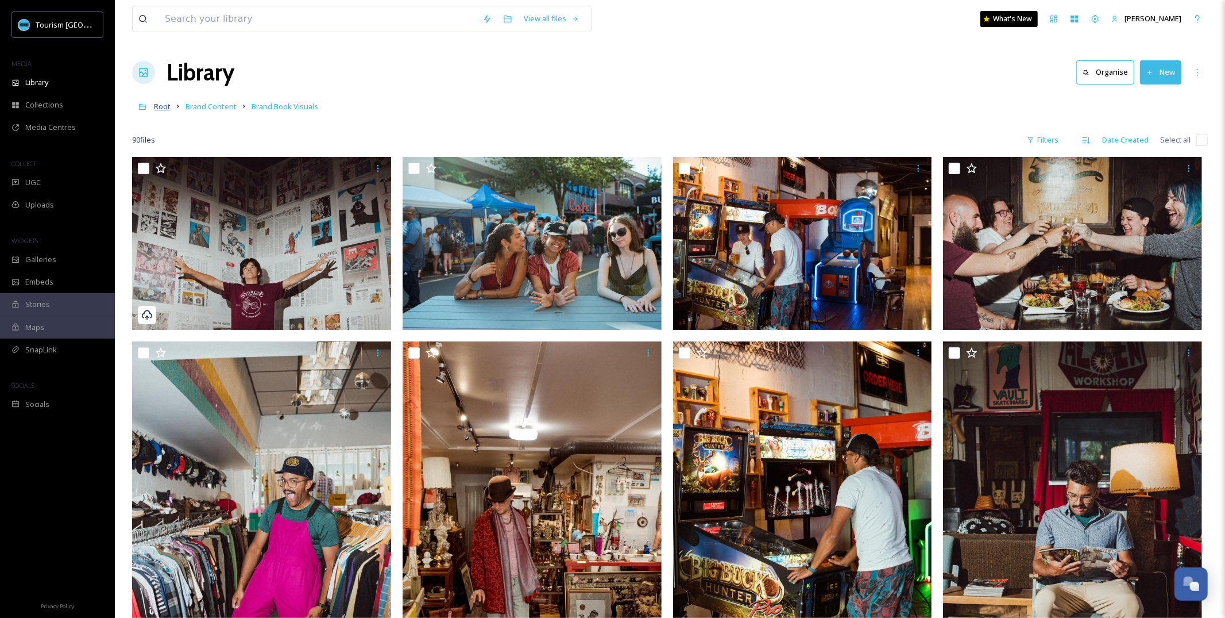
click at [164, 106] on span "Root" at bounding box center [162, 106] width 17 height 10
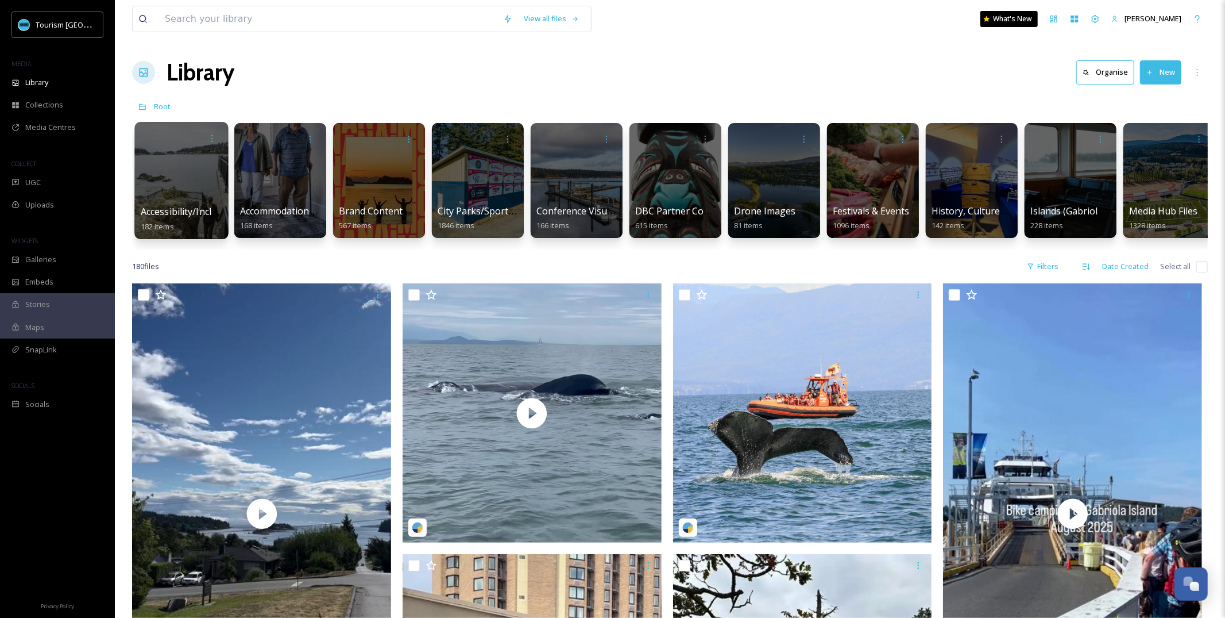
click at [185, 205] on span "Accessibility/Inclusivity" at bounding box center [190, 211] width 99 height 13
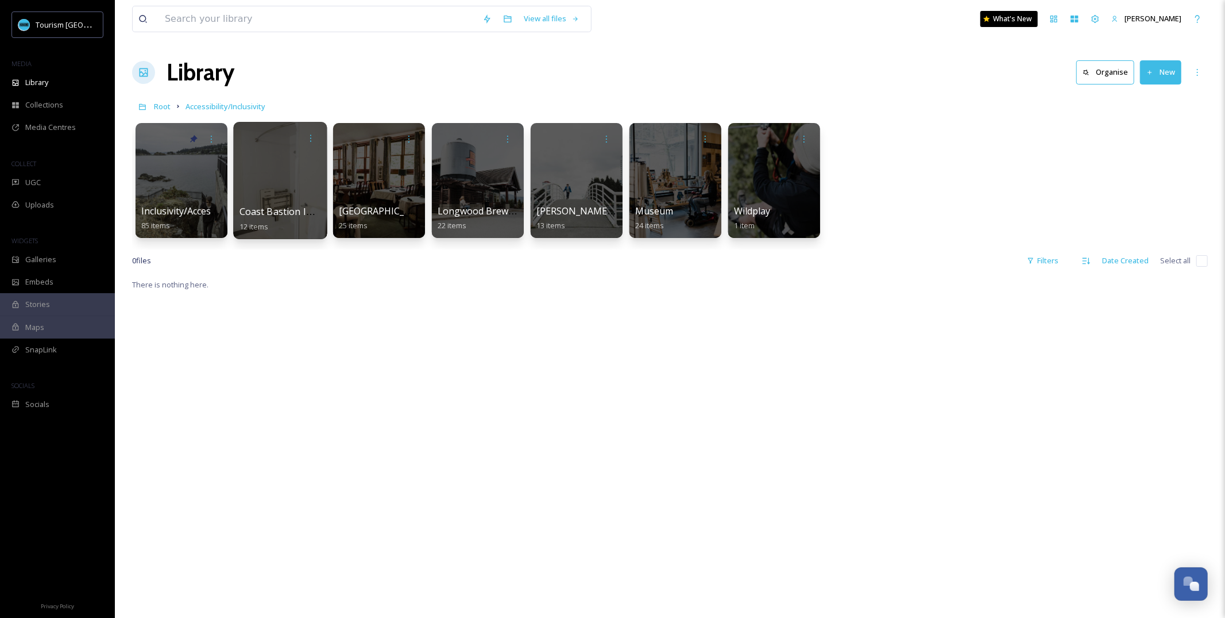
click at [296, 213] on span "Coast Bastion Images" at bounding box center [288, 211] width 96 height 13
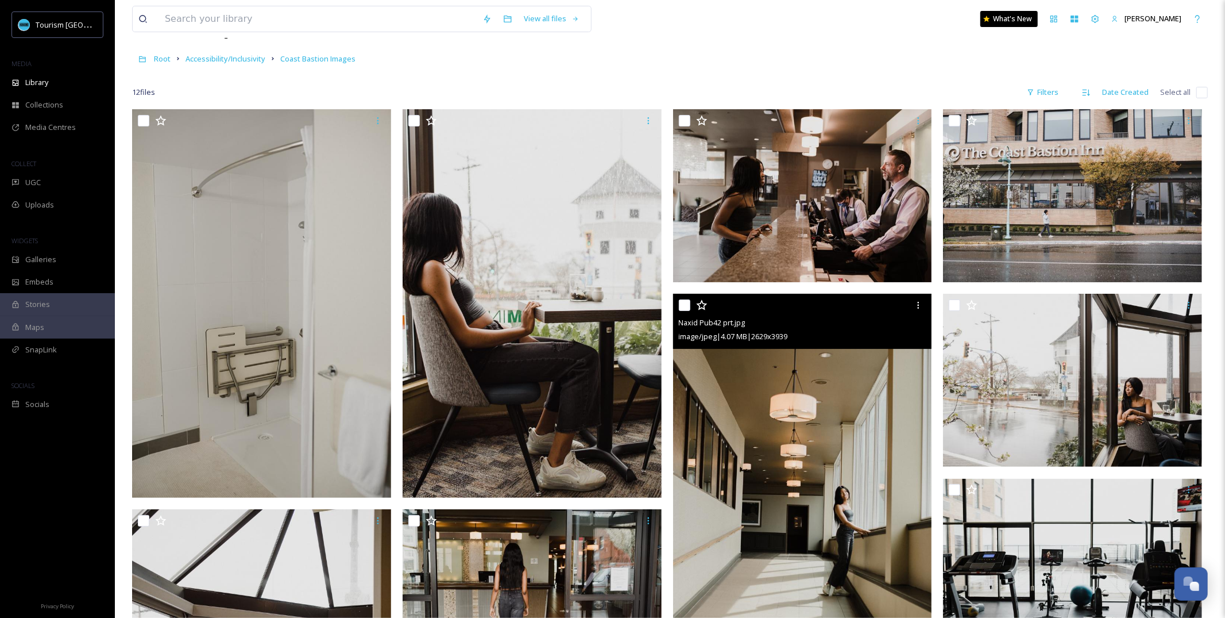
scroll to position [60, 0]
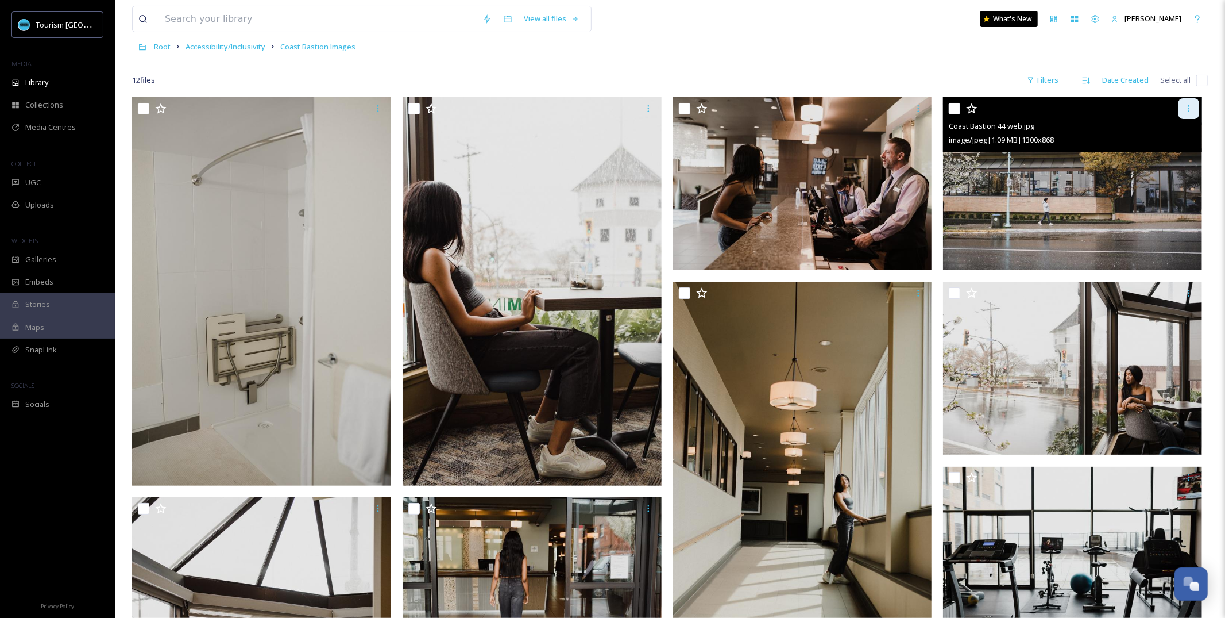
click at [1187, 113] on div at bounding box center [1189, 108] width 21 height 21
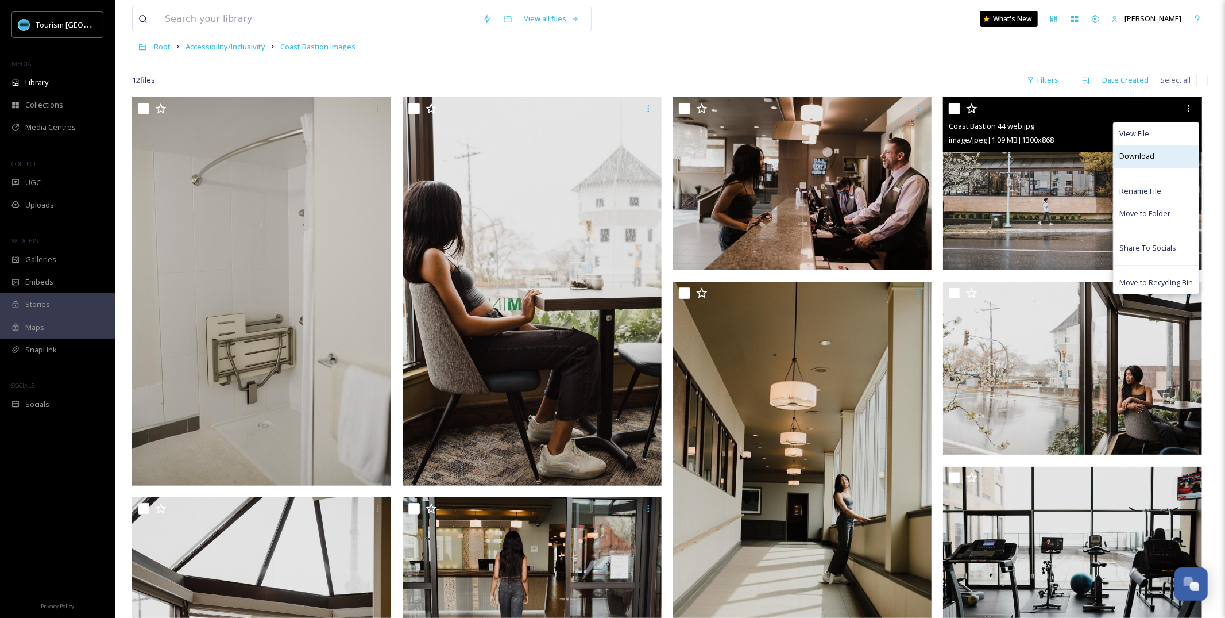
click at [1159, 157] on div "Download" at bounding box center [1156, 156] width 85 height 22
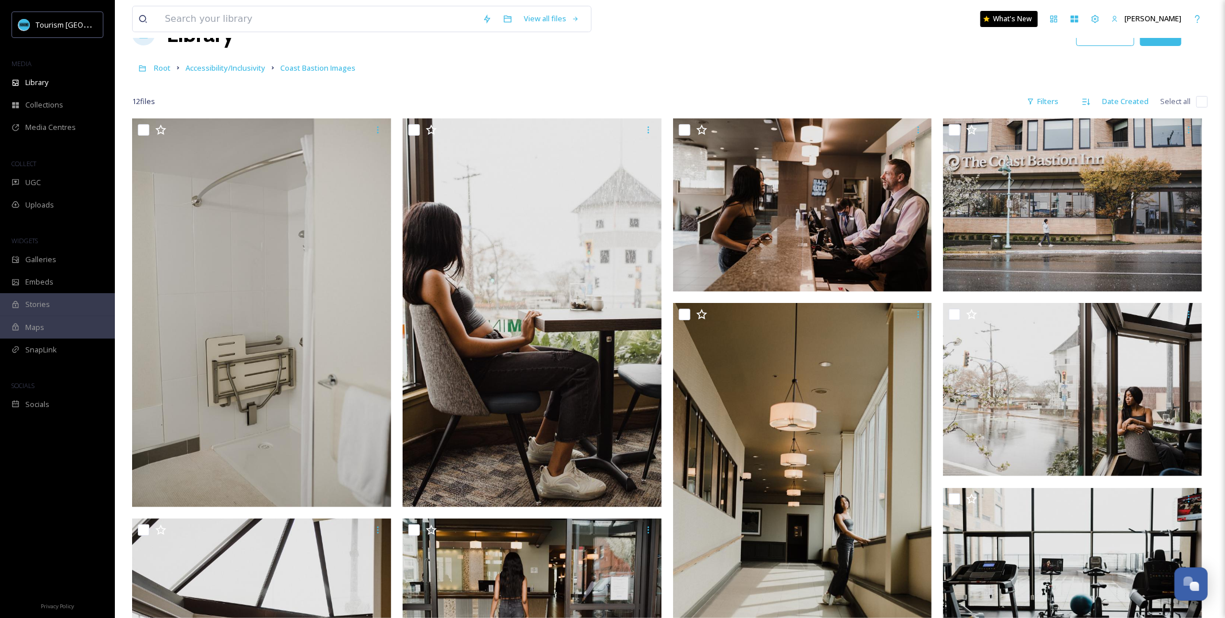
scroll to position [0, 0]
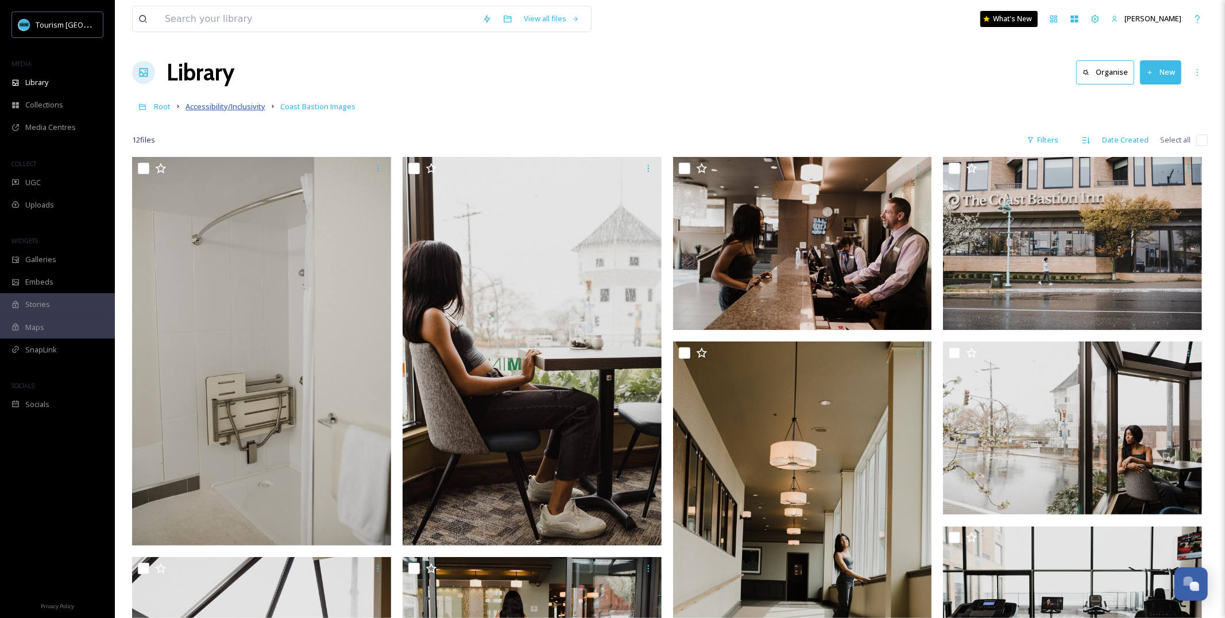
click at [222, 111] on span "Accessibility/Inclusivity" at bounding box center [226, 106] width 80 height 10
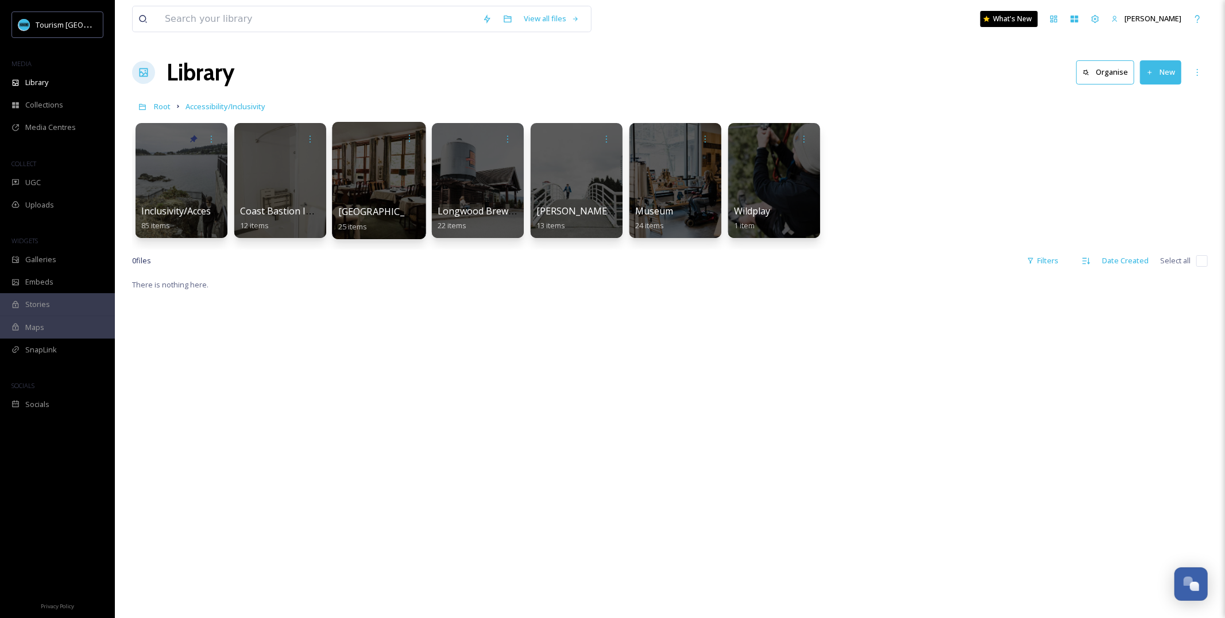
click at [389, 216] on span "[GEOGRAPHIC_DATA]" at bounding box center [385, 211] width 94 height 13
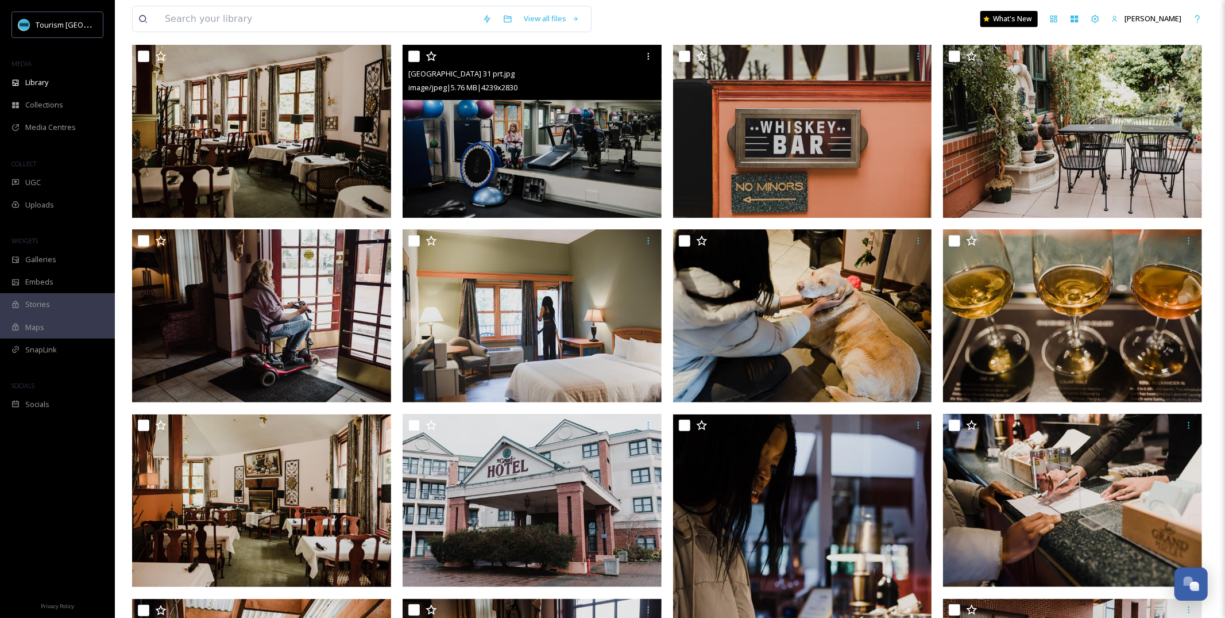
scroll to position [122, 0]
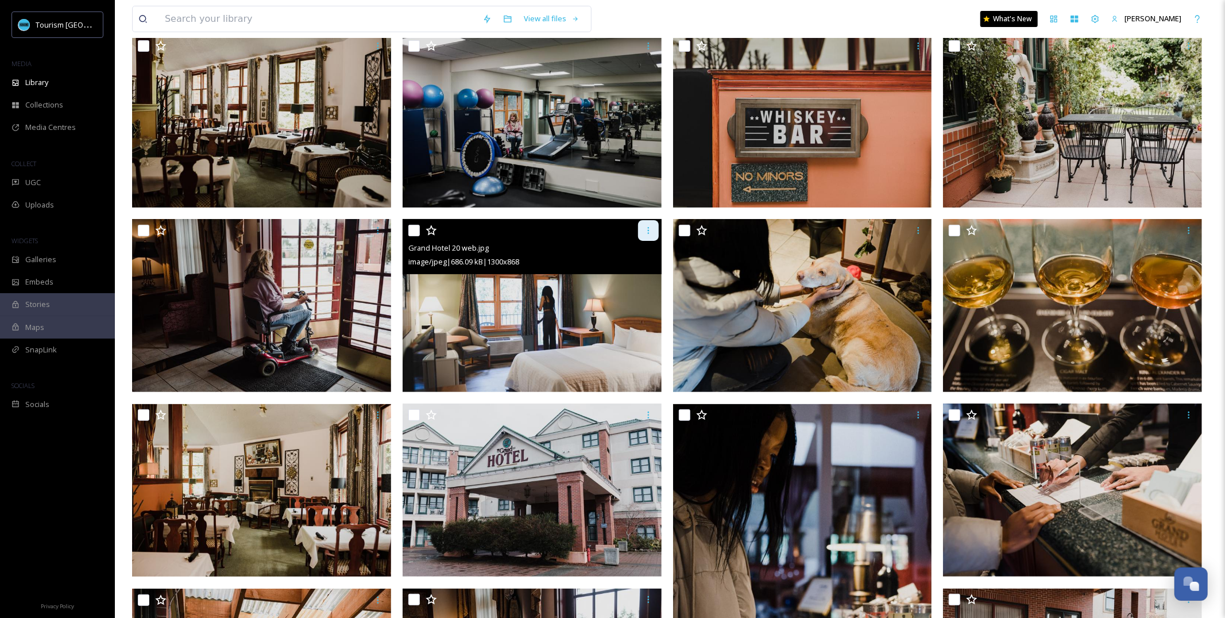
click at [644, 226] on icon at bounding box center [648, 230] width 9 height 9
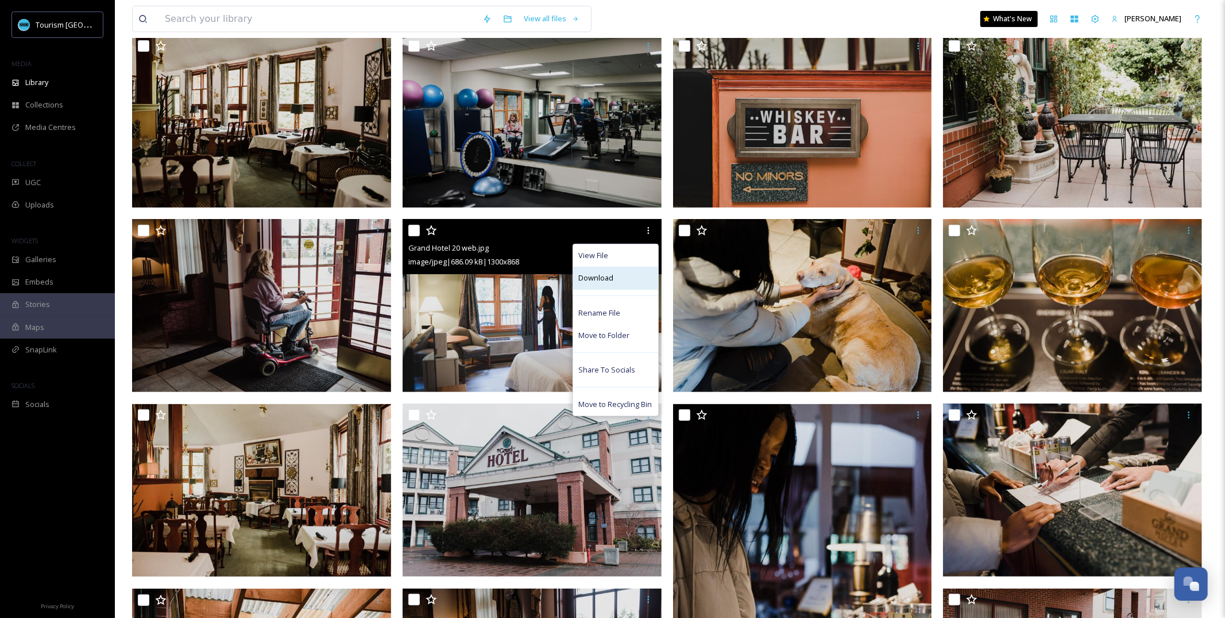
click at [634, 280] on div "Download" at bounding box center [615, 278] width 85 height 22
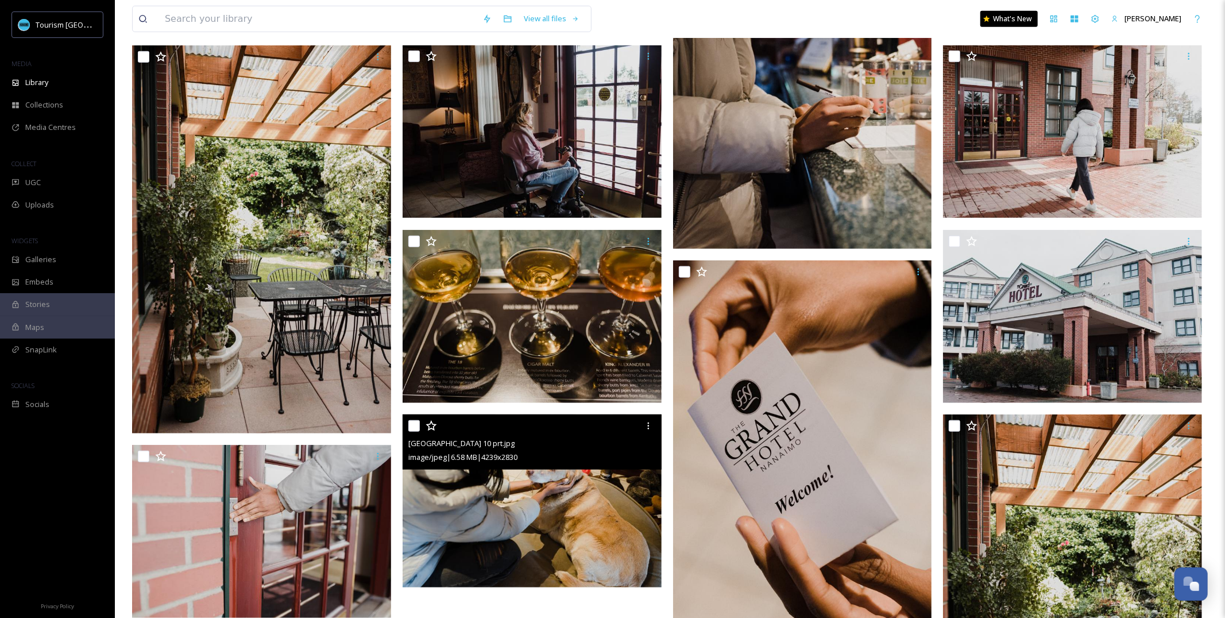
scroll to position [619, 0]
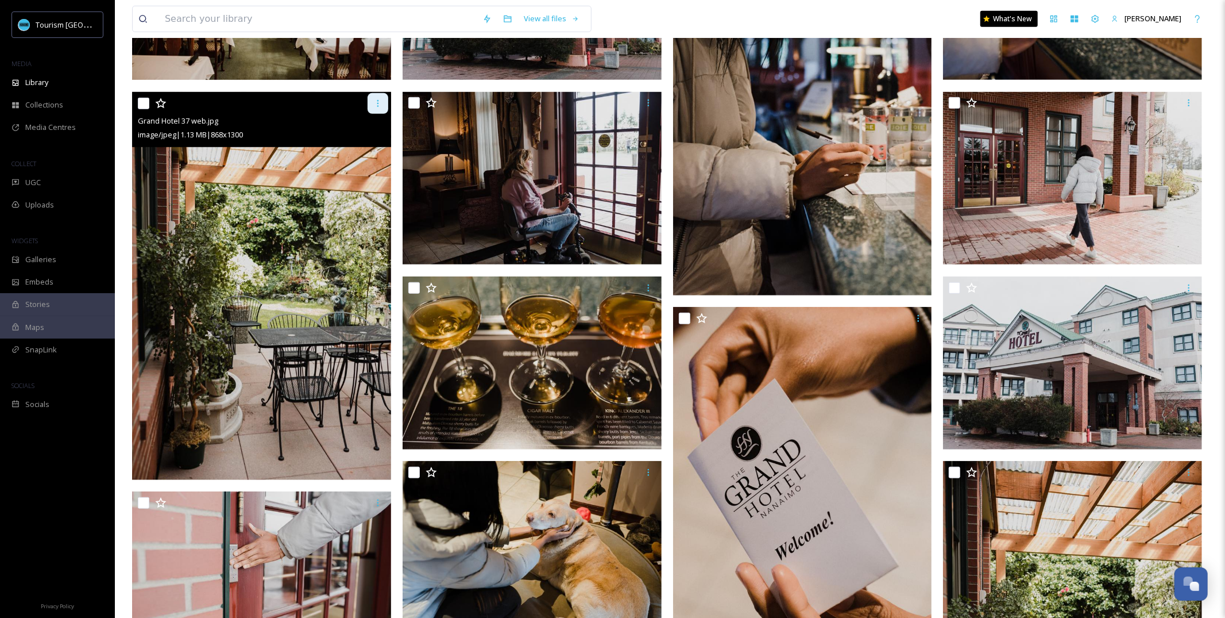
click at [384, 106] on div at bounding box center [378, 103] width 21 height 21
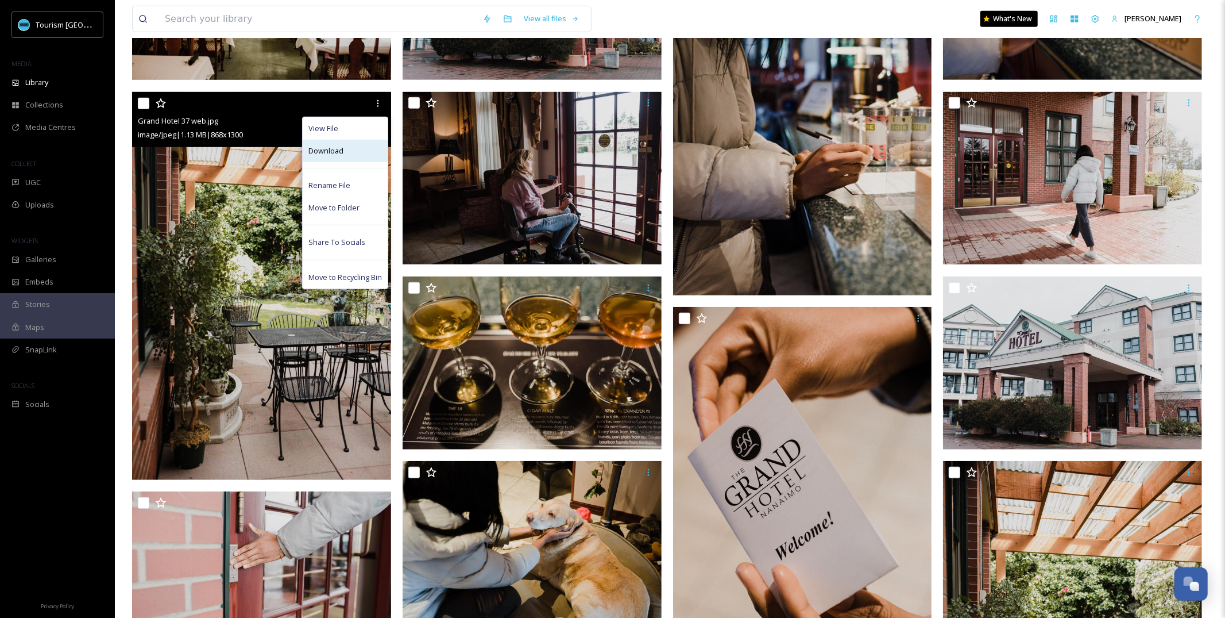
click at [375, 152] on div "Download" at bounding box center [345, 151] width 85 height 22
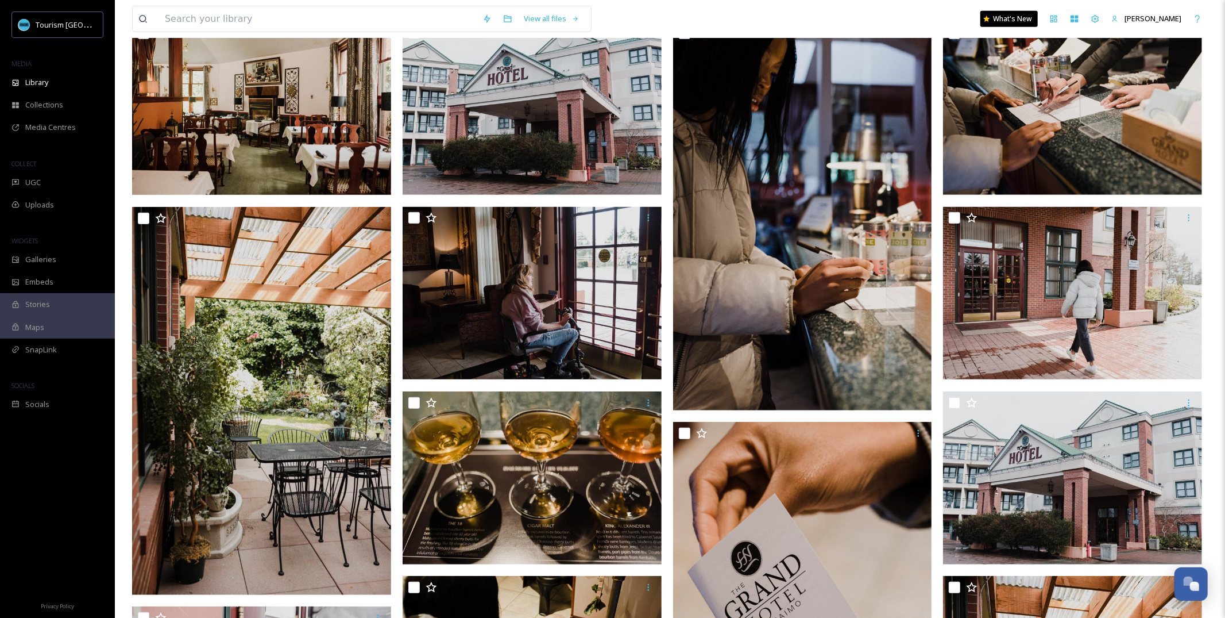
scroll to position [0, 0]
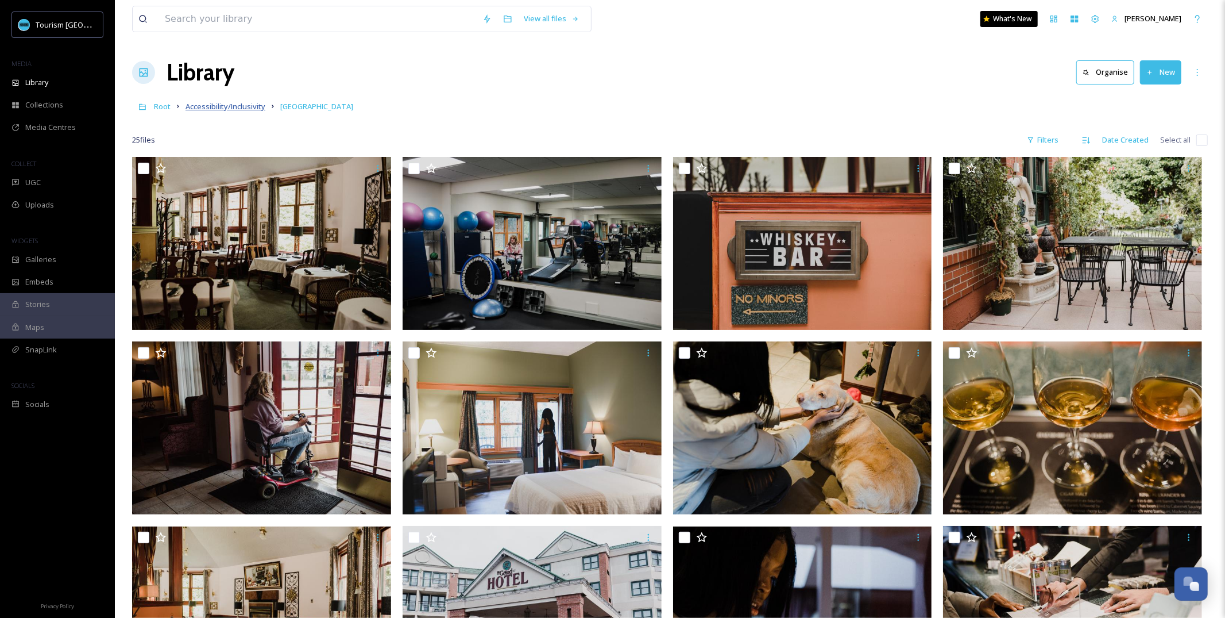
click at [250, 110] on span "Accessibility/Inclusivity" at bounding box center [226, 106] width 80 height 10
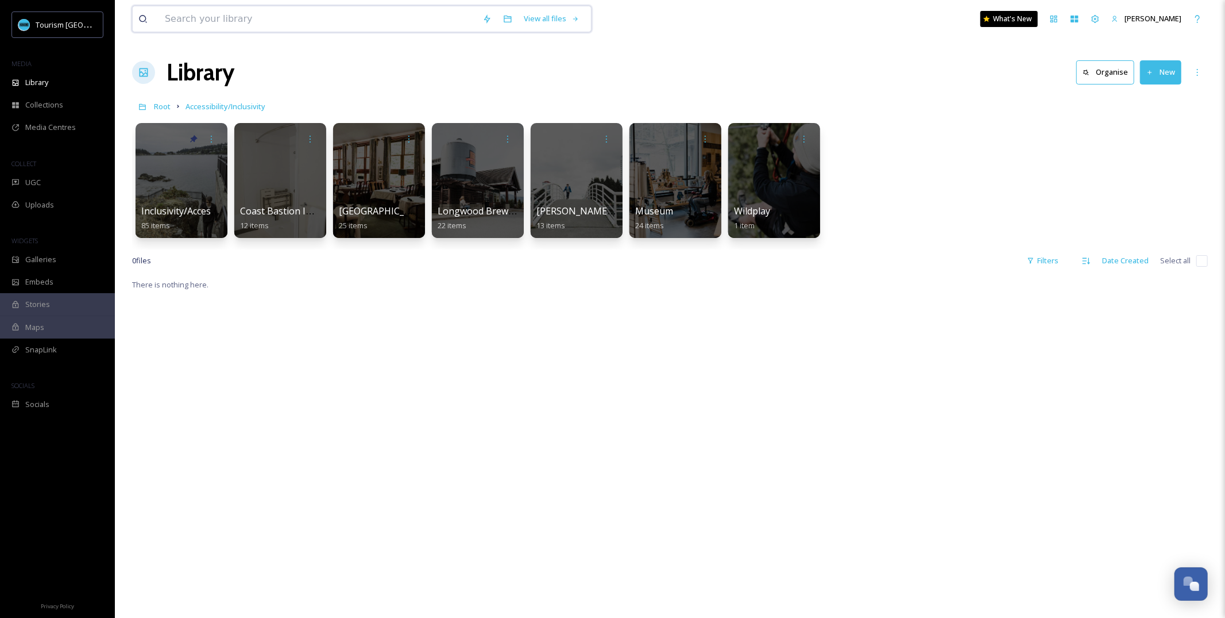
click at [415, 22] on input at bounding box center [318, 18] width 318 height 25
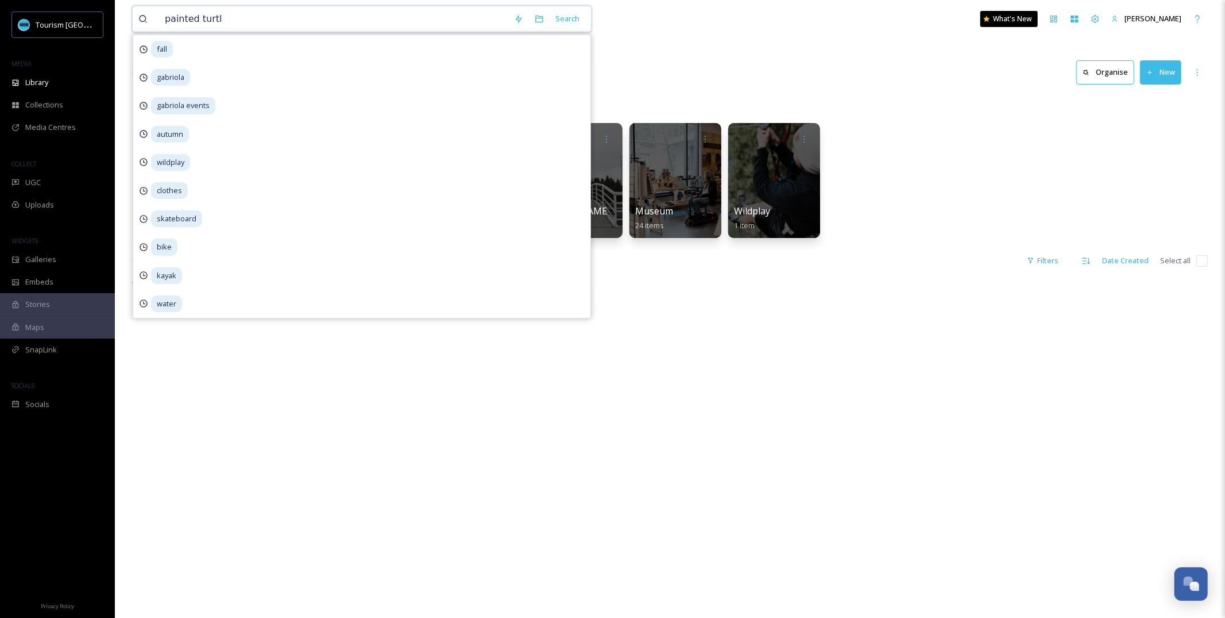
type input "painted turtle"
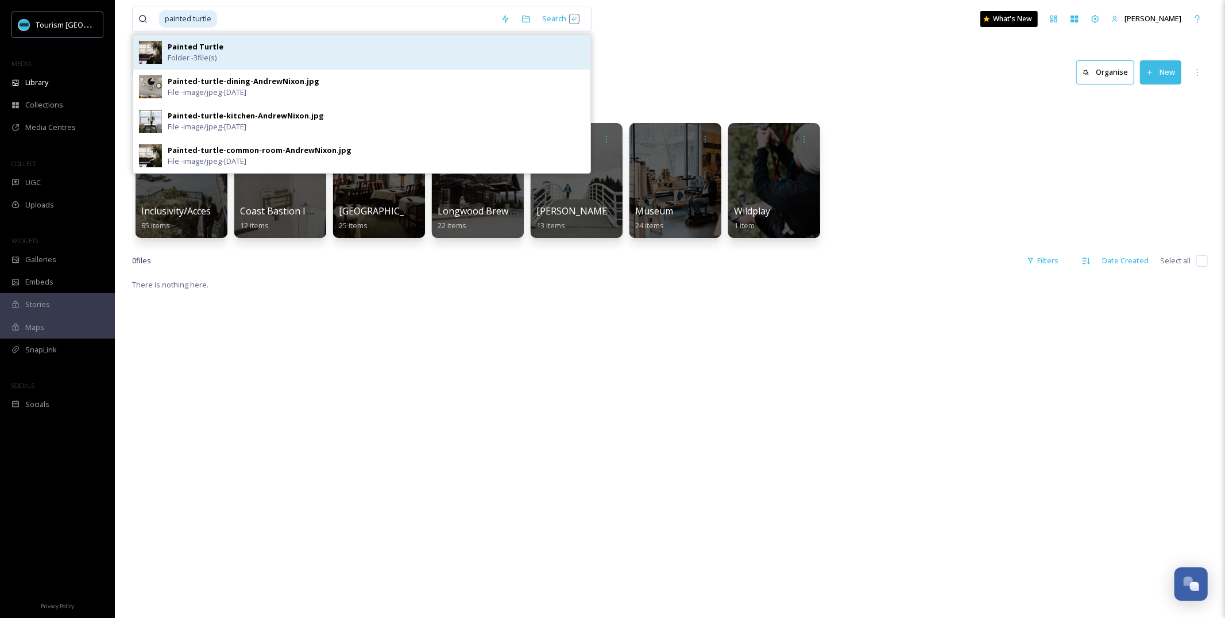
click at [310, 53] on div "Painted Turtle Folder - 3 file(s)" at bounding box center [376, 52] width 417 height 22
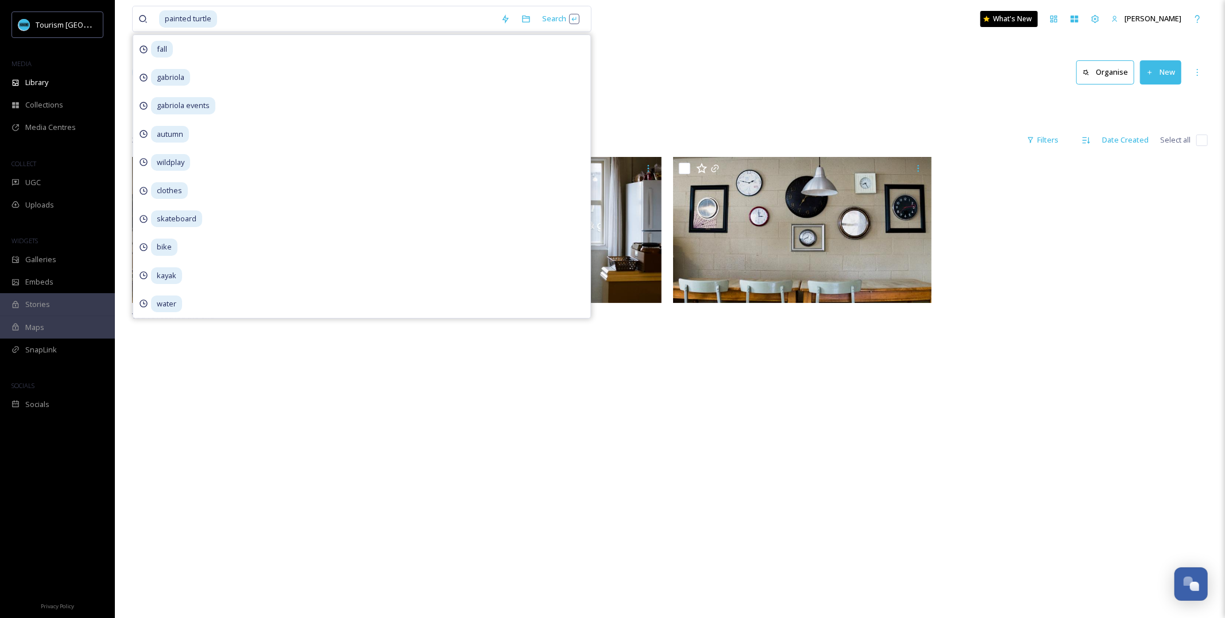
click at [734, 72] on div "Library Organise New" at bounding box center [670, 72] width 1076 height 34
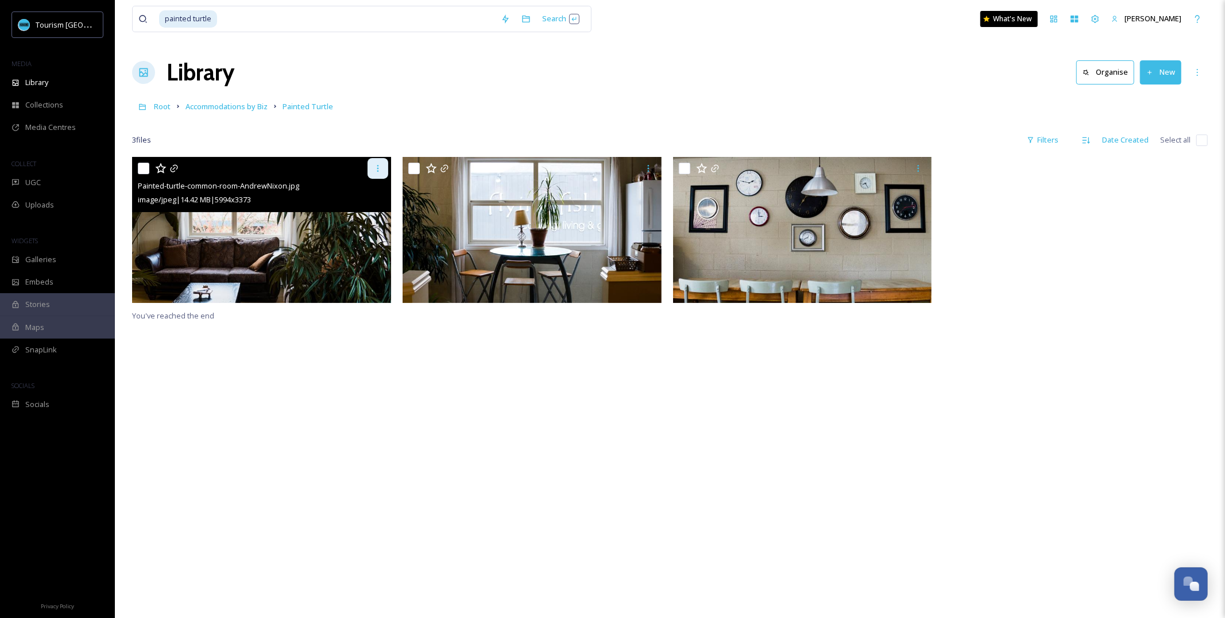
click at [383, 163] on div at bounding box center [378, 168] width 21 height 21
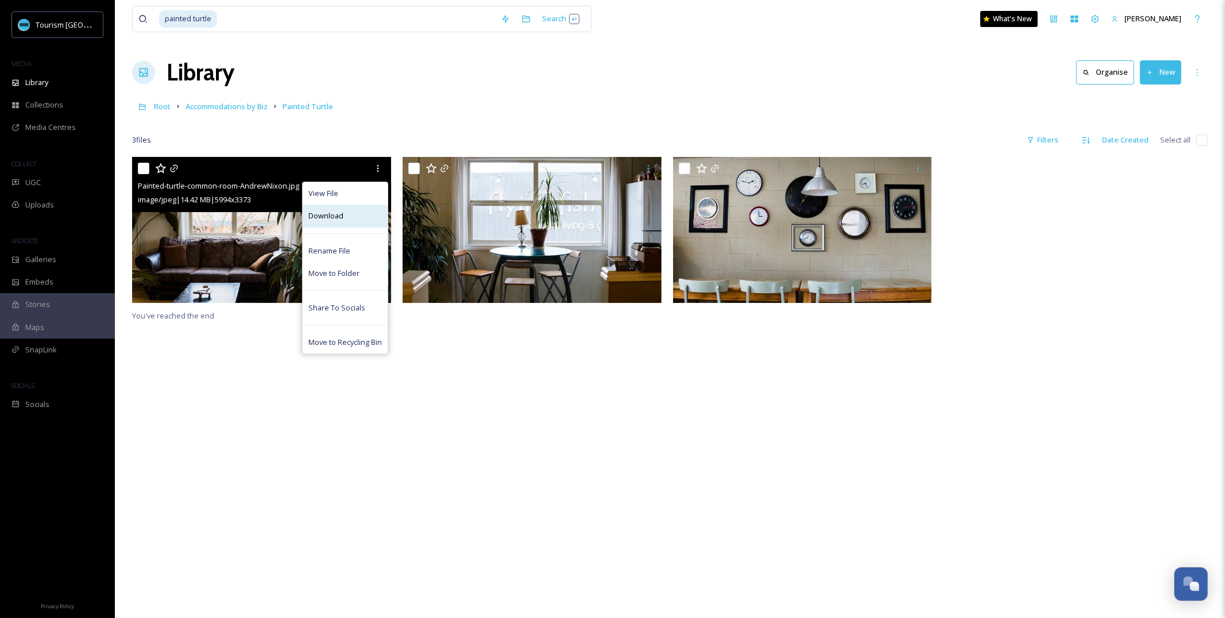
click at [370, 219] on div "Download" at bounding box center [345, 215] width 85 height 22
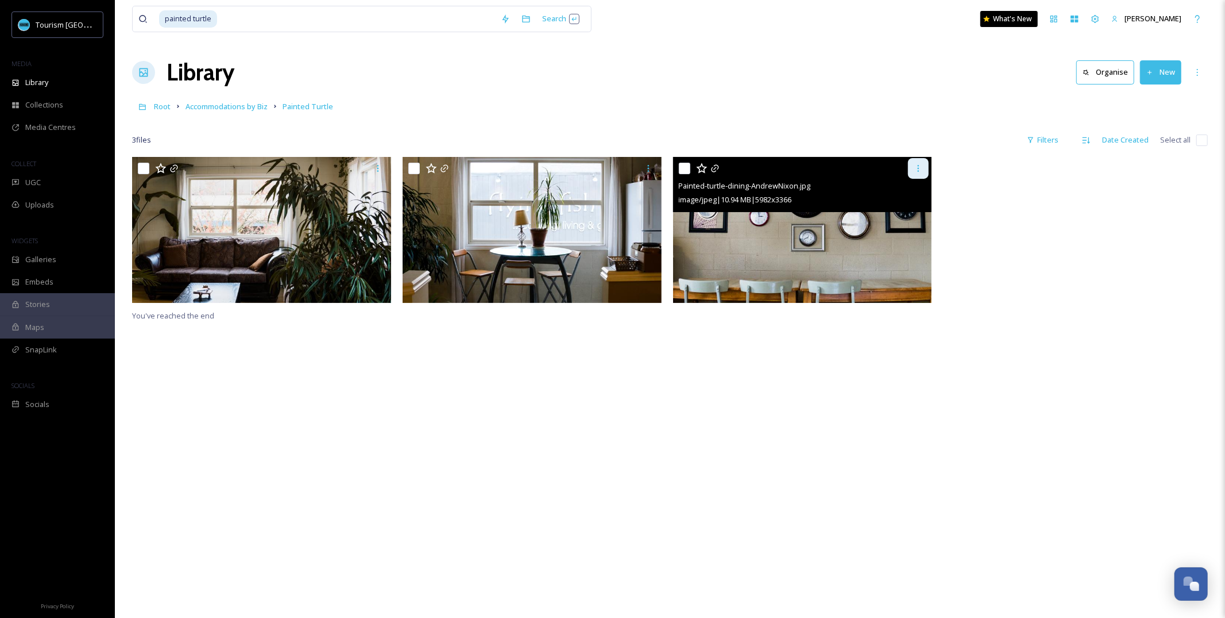
click at [920, 167] on icon at bounding box center [918, 168] width 9 height 9
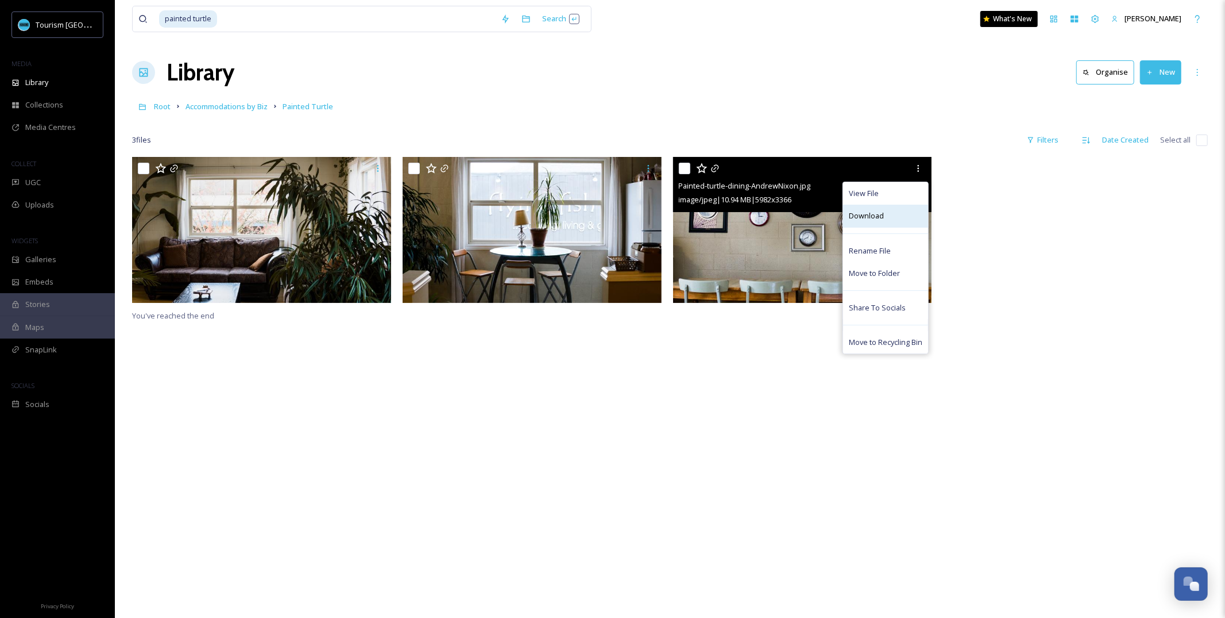
click at [871, 221] on span "Download" at bounding box center [866, 215] width 35 height 11
